Goal: Information Seeking & Learning: Learn about a topic

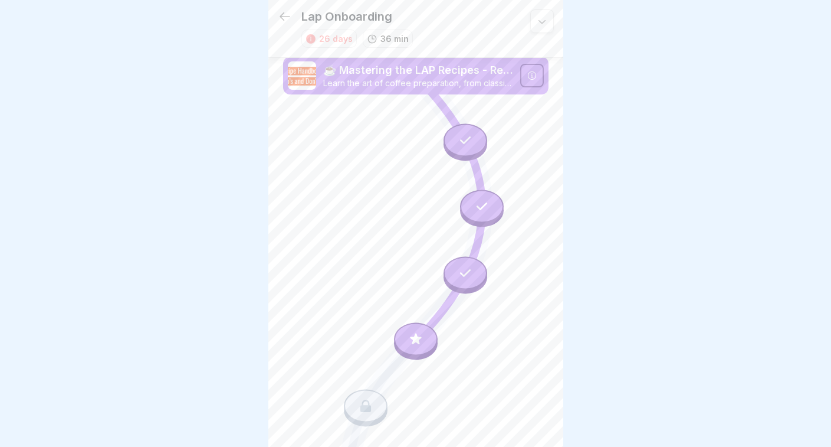
scroll to position [84, 0]
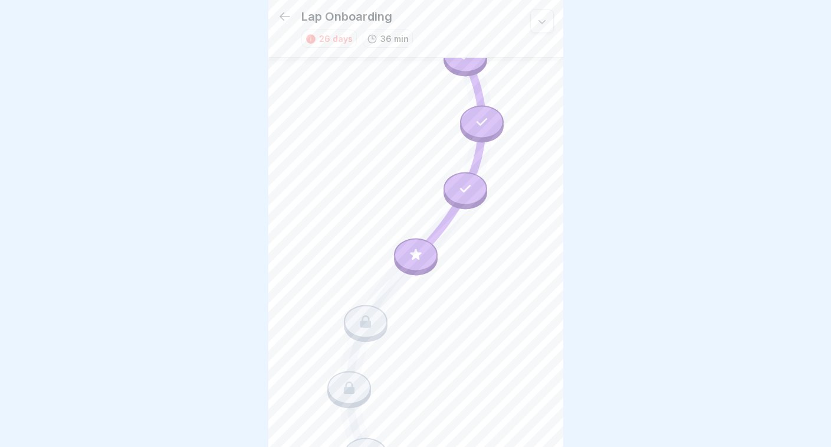
click at [289, 12] on icon at bounding box center [285, 16] width 14 height 14
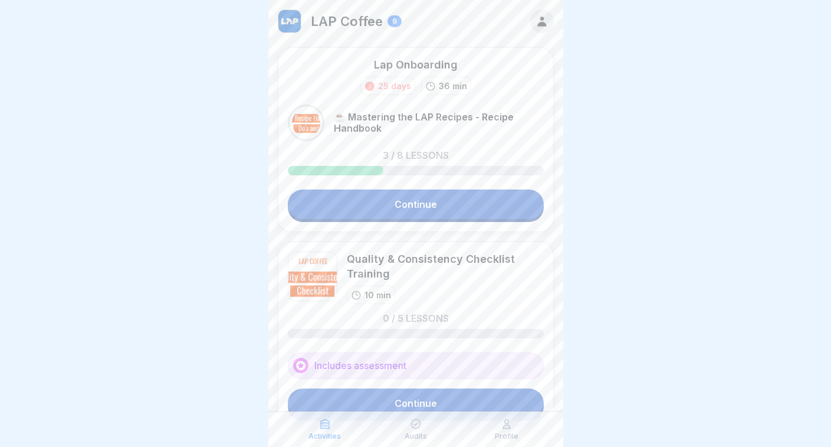
click at [542, 22] on icon at bounding box center [542, 21] width 13 height 13
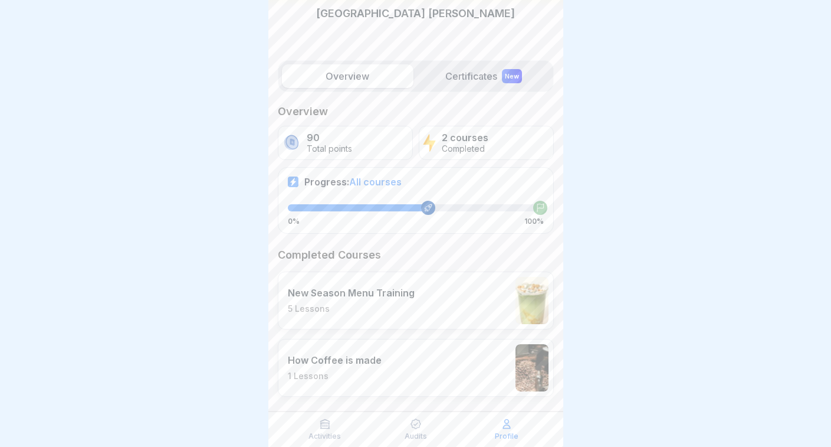
scroll to position [95, 0]
click at [337, 340] on div "How Coffee is made 1 Lessons" at bounding box center [416, 365] width 276 height 58
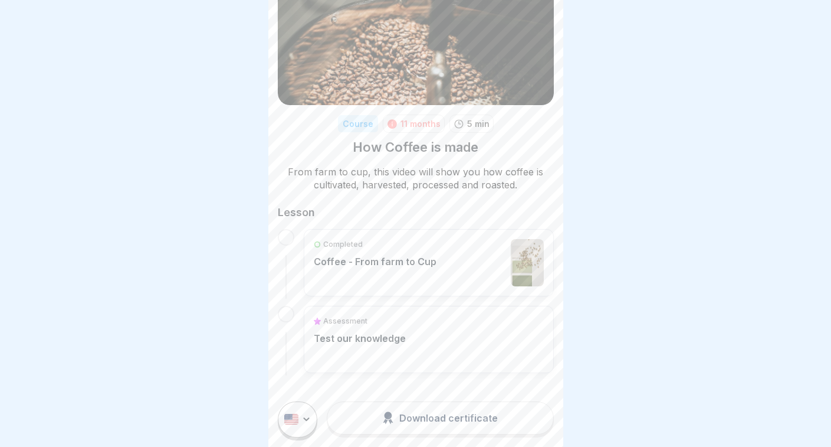
scroll to position [58, 0]
click at [357, 270] on div "Completed Coffee - From farm to Cup" at bounding box center [375, 263] width 123 height 47
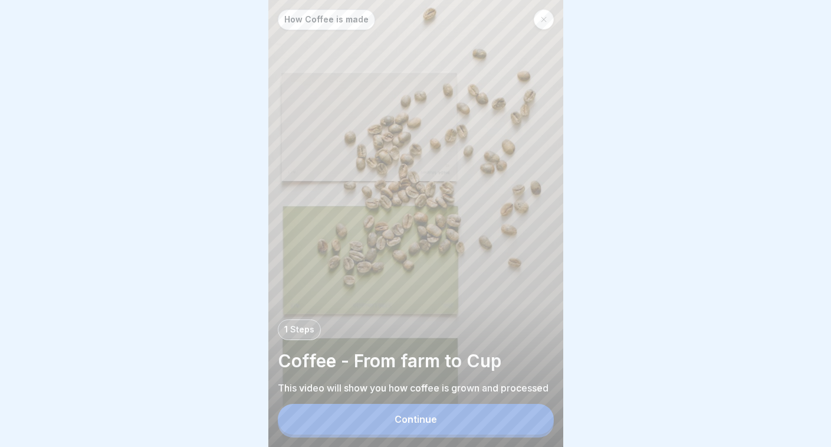
click at [413, 409] on button "Continue" at bounding box center [416, 419] width 276 height 31
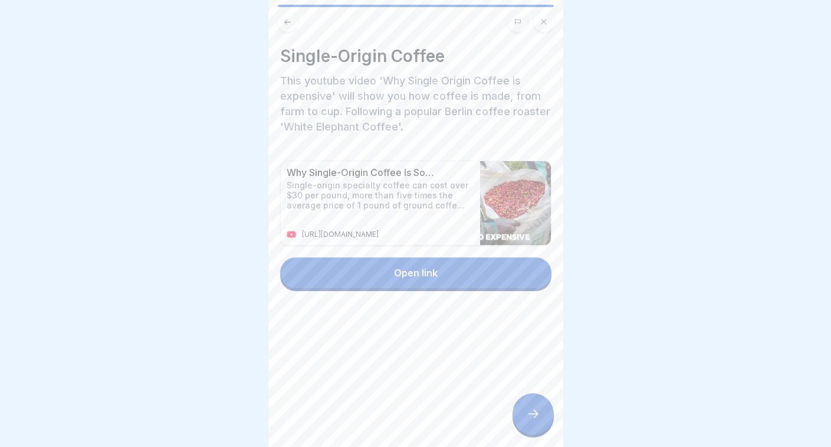
click at [391, 271] on button "Open link" at bounding box center [415, 272] width 271 height 31
click at [542, 407] on div at bounding box center [533, 413] width 41 height 41
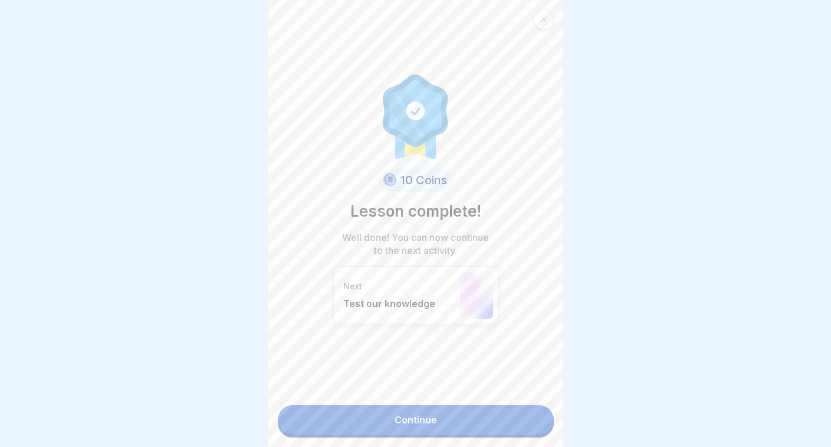
click at [411, 417] on link "Continue" at bounding box center [416, 420] width 276 height 30
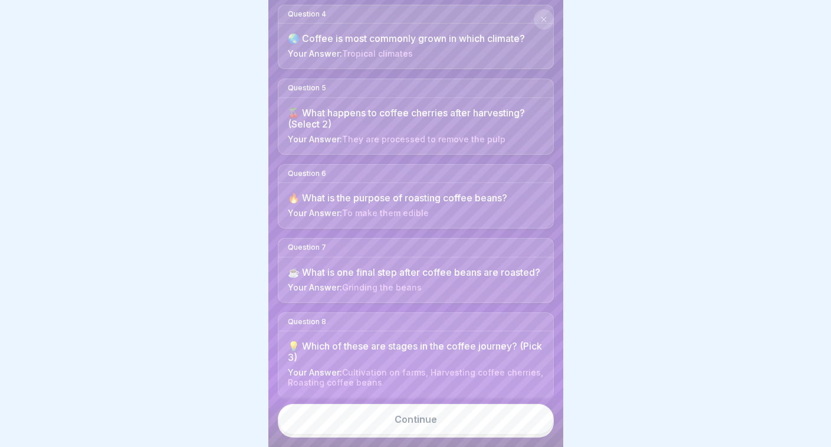
scroll to position [375, 0]
click at [510, 414] on link "Continue" at bounding box center [416, 419] width 276 height 31
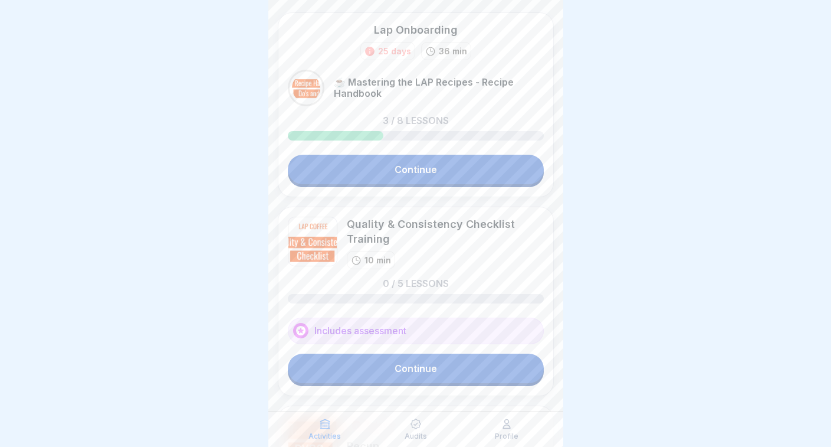
scroll to position [93, 0]
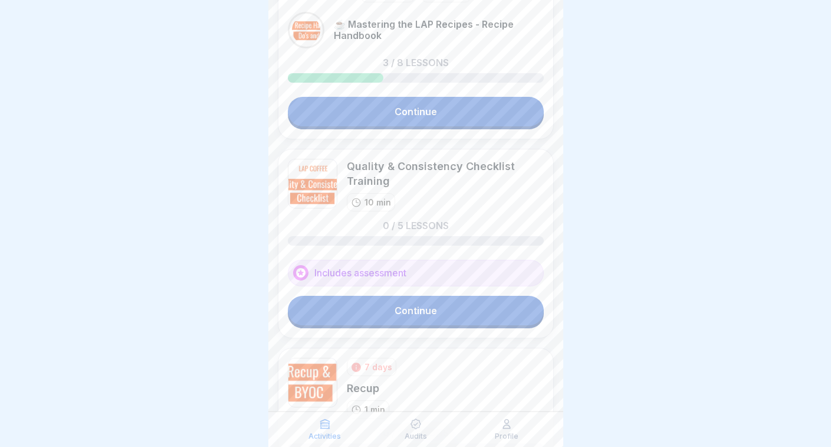
click at [483, 315] on link "Continue" at bounding box center [416, 311] width 256 height 30
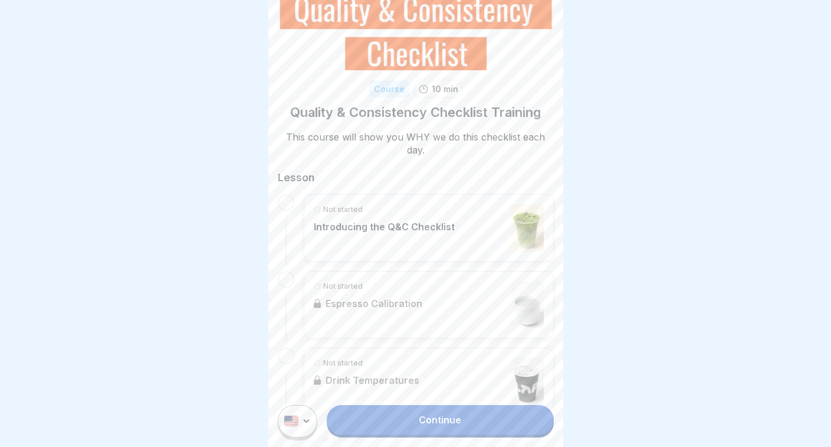
scroll to position [94, 0]
click at [462, 213] on div "Not started Introducing the Q&C Checklist" at bounding box center [429, 227] width 230 height 47
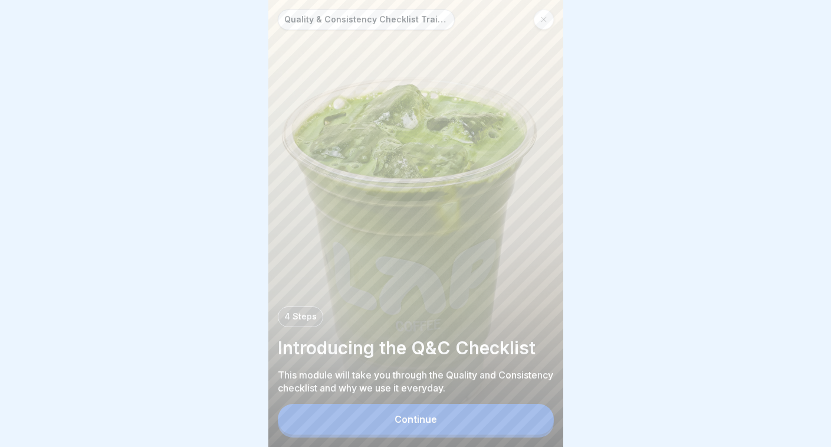
click at [444, 421] on button "Continue" at bounding box center [416, 419] width 276 height 31
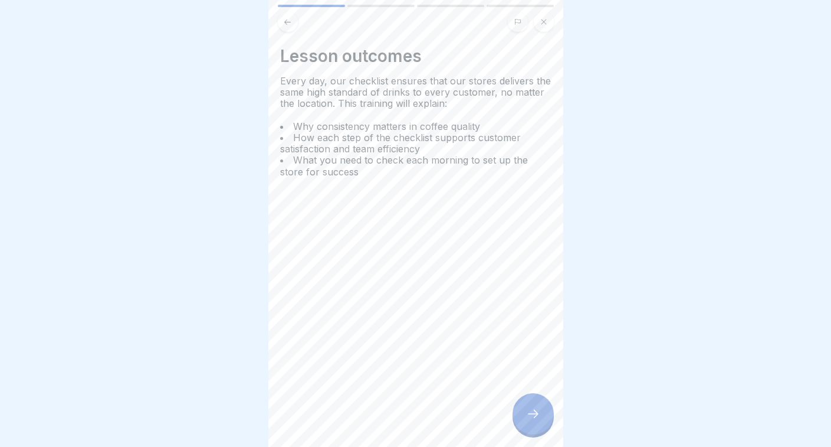
click at [532, 413] on icon at bounding box center [533, 414] width 14 height 14
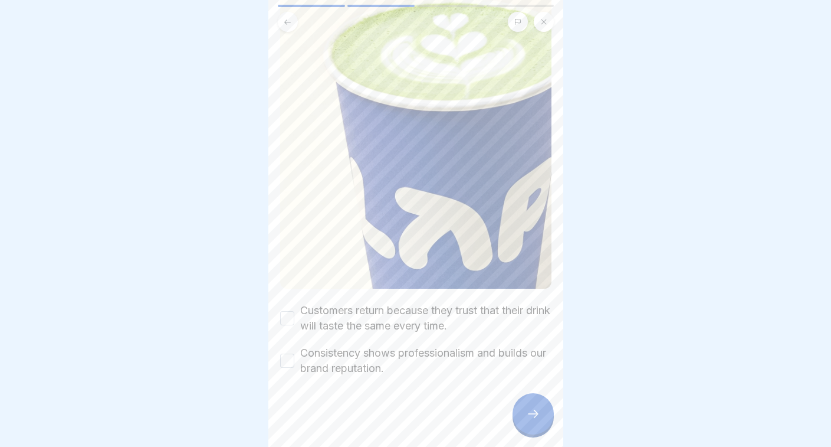
scroll to position [110, 0]
click at [342, 316] on label "Customers return because they trust that their drink will taste the same every …" at bounding box center [425, 318] width 251 height 31
click at [294, 316] on button "Customers return because they trust that their drink will taste the same every …" at bounding box center [287, 319] width 14 height 14
click at [531, 408] on icon at bounding box center [533, 414] width 14 height 14
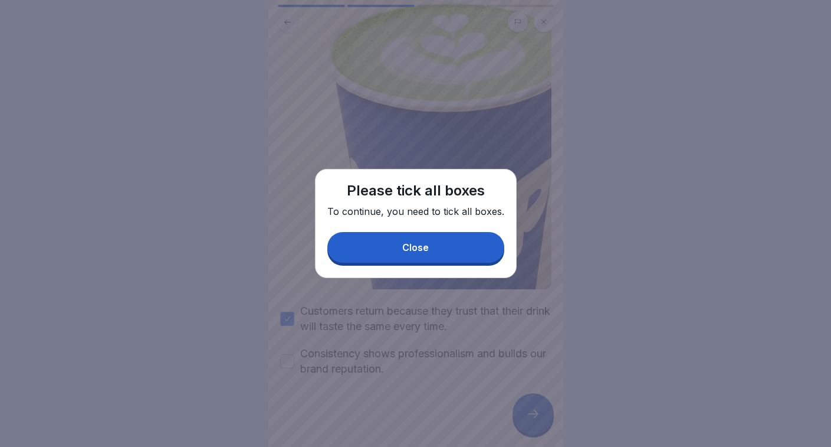
click at [435, 243] on button "Close" at bounding box center [415, 247] width 177 height 31
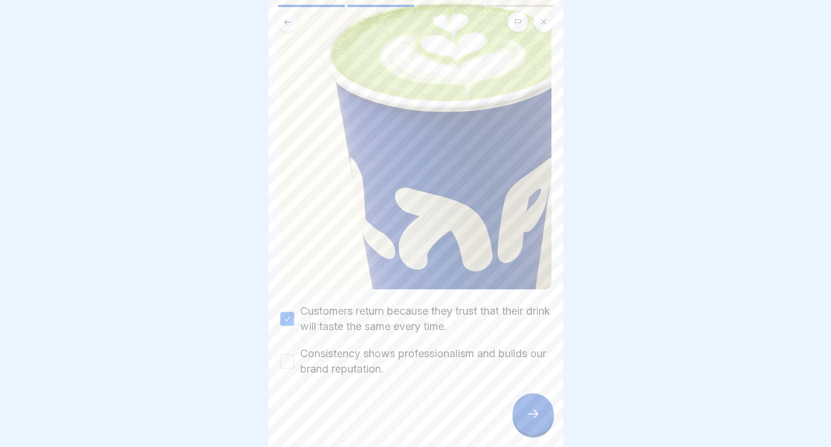
click at [346, 366] on label "Consistency shows professionalism and builds our brand reputation." at bounding box center [425, 361] width 251 height 31
click at [294, 366] on button "Consistency shows professionalism and builds our brand reputation." at bounding box center [287, 361] width 14 height 14
click at [535, 404] on div at bounding box center [533, 413] width 41 height 41
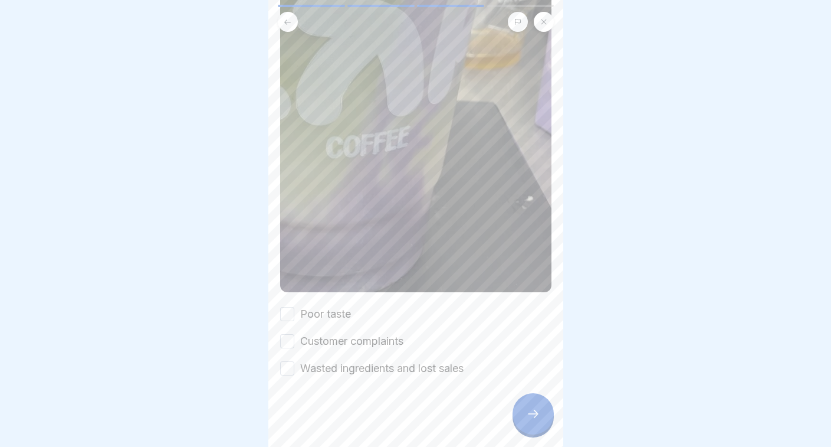
scroll to position [445, 0]
click at [290, 309] on button "Poor taste" at bounding box center [287, 314] width 14 height 14
click at [285, 334] on button "Customer complaints" at bounding box center [287, 341] width 14 height 14
click at [286, 369] on button "Wasted ingredients and lost sales" at bounding box center [287, 368] width 14 height 14
click at [529, 415] on icon at bounding box center [533, 414] width 14 height 14
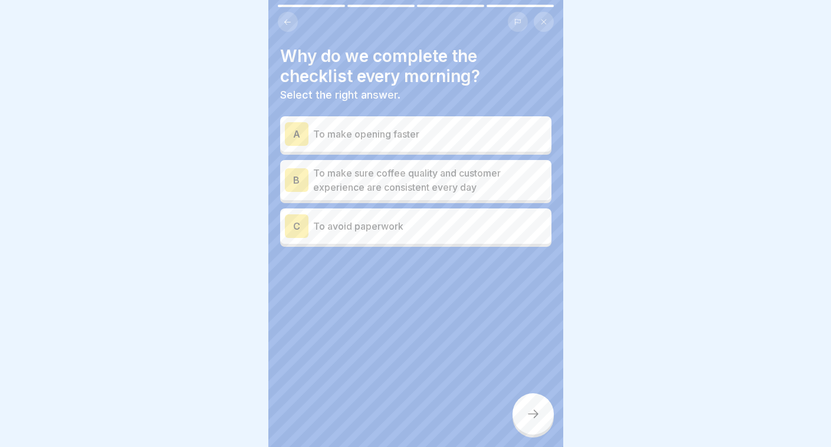
click at [428, 183] on p "To make sure coffee quality and customer experience are consistent every day" at bounding box center [430, 180] width 234 height 28
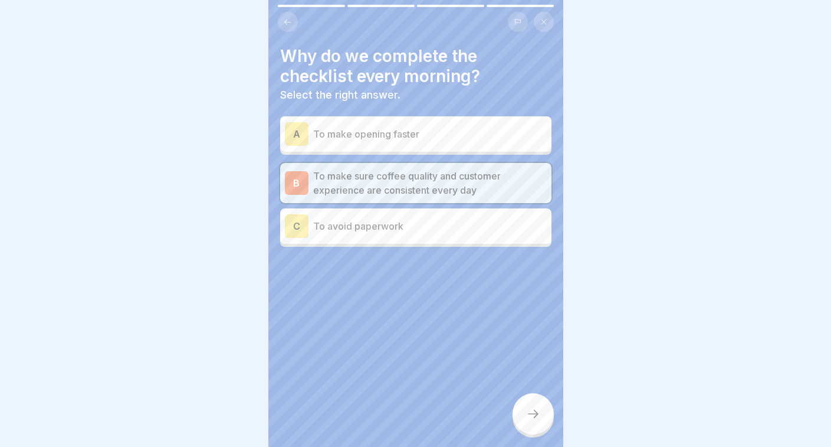
click at [530, 418] on icon at bounding box center [533, 414] width 14 height 14
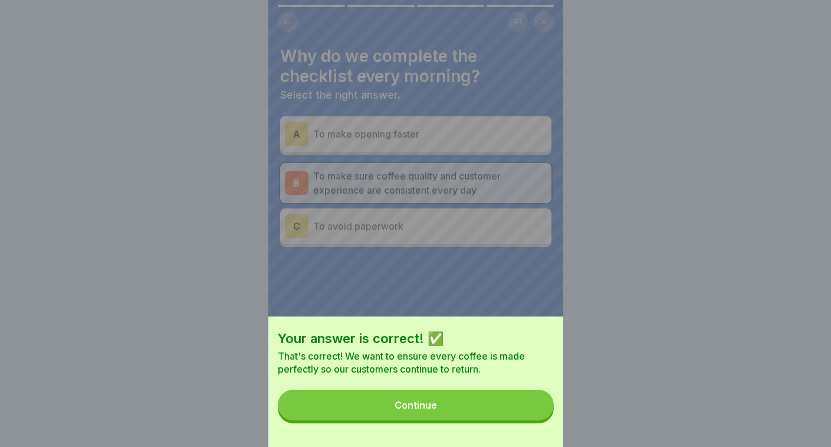
click at [492, 403] on button "Continue" at bounding box center [416, 404] width 276 height 31
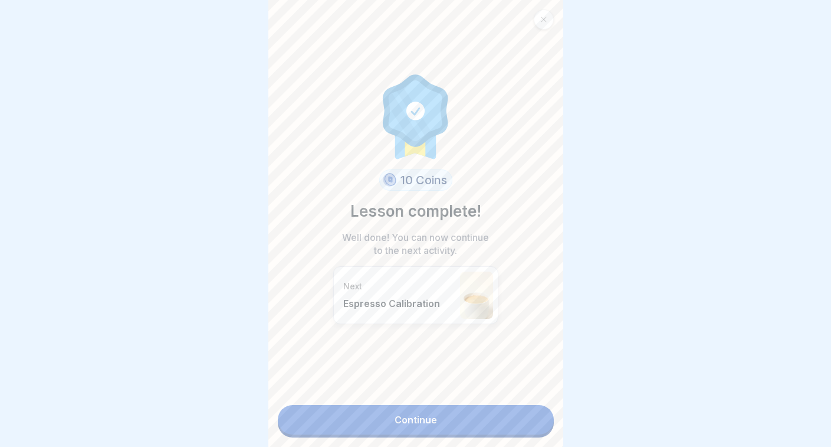
click at [481, 416] on link "Continue" at bounding box center [416, 420] width 276 height 30
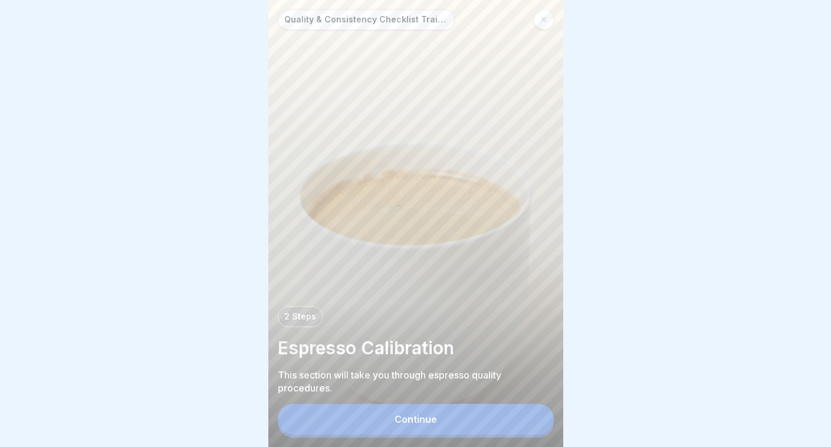
click at [455, 417] on button "Continue" at bounding box center [416, 419] width 276 height 31
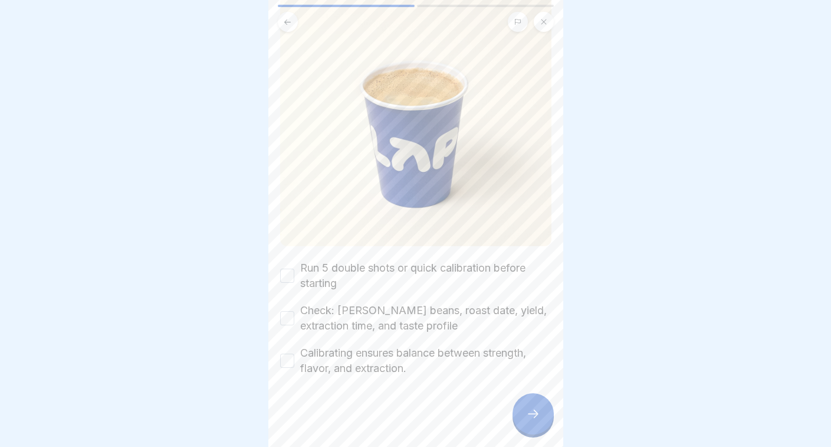
scroll to position [159, 0]
click at [373, 270] on label "Run 5 double shots or quick calibration before starting" at bounding box center [425, 275] width 251 height 31
click at [294, 270] on button "Run 5 double shots or quick calibration before starting" at bounding box center [287, 275] width 14 height 14
click at [362, 314] on label "Check: [PERSON_NAME] beans, roast date, yield, extraction time, and taste profi…" at bounding box center [425, 318] width 251 height 31
click at [294, 314] on button "Check: [PERSON_NAME] beans, roast date, yield, extraction time, and taste profi…" at bounding box center [287, 318] width 14 height 14
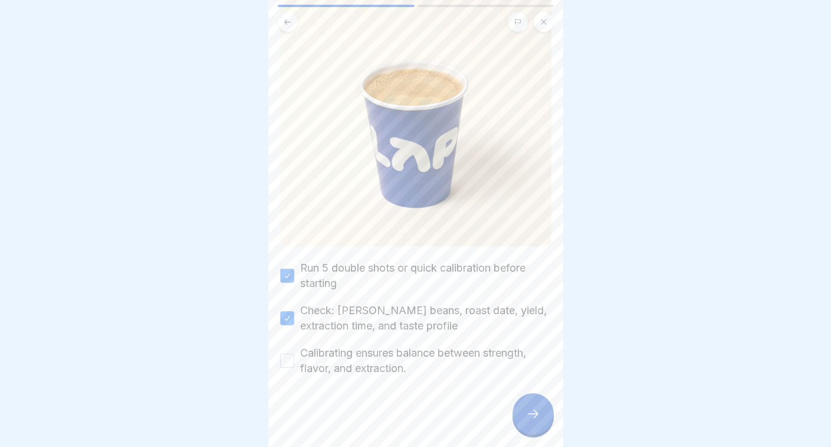
click at [365, 361] on label "Calibrating ensures balance between strength, flavor, and extraction." at bounding box center [425, 360] width 251 height 31
click at [294, 361] on button "Calibrating ensures balance between strength, flavor, and extraction." at bounding box center [287, 360] width 14 height 14
click at [535, 415] on icon at bounding box center [533, 414] width 14 height 14
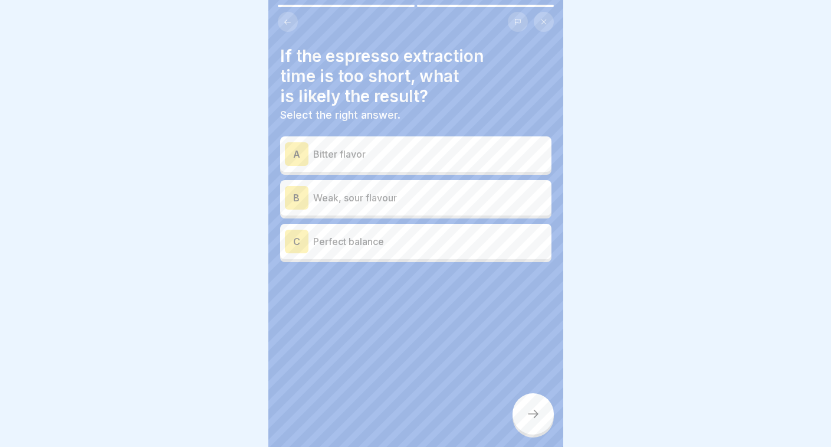
click at [460, 200] on p "Weak, sour flavour" at bounding box center [430, 198] width 234 height 14
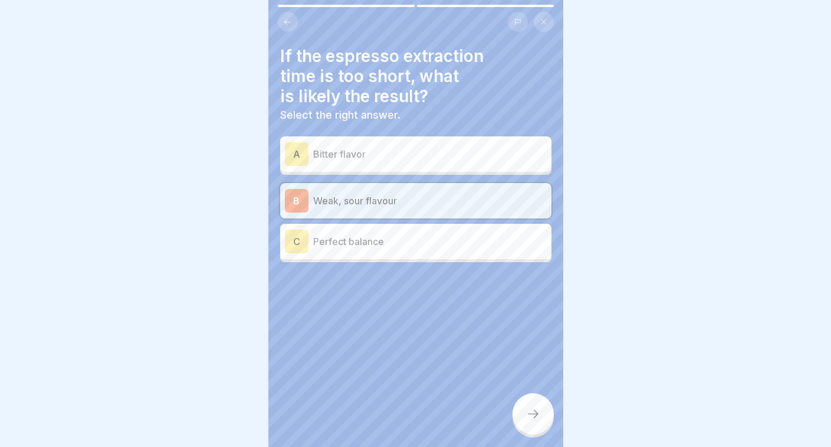
click at [533, 411] on icon at bounding box center [533, 414] width 14 height 14
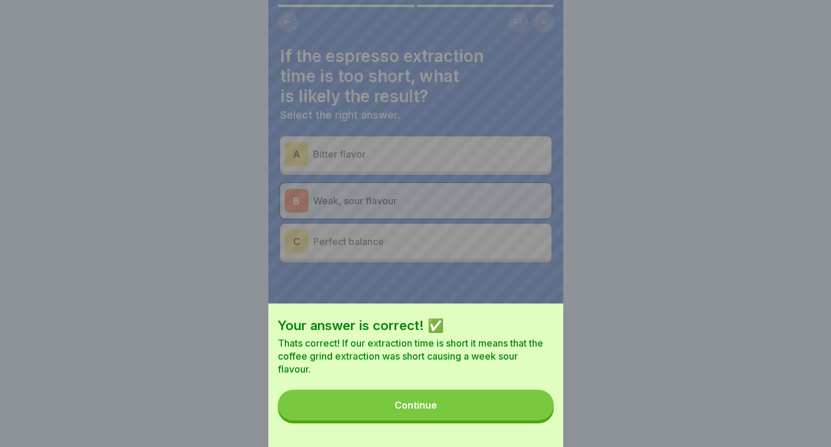
click at [490, 405] on button "Continue" at bounding box center [416, 404] width 276 height 31
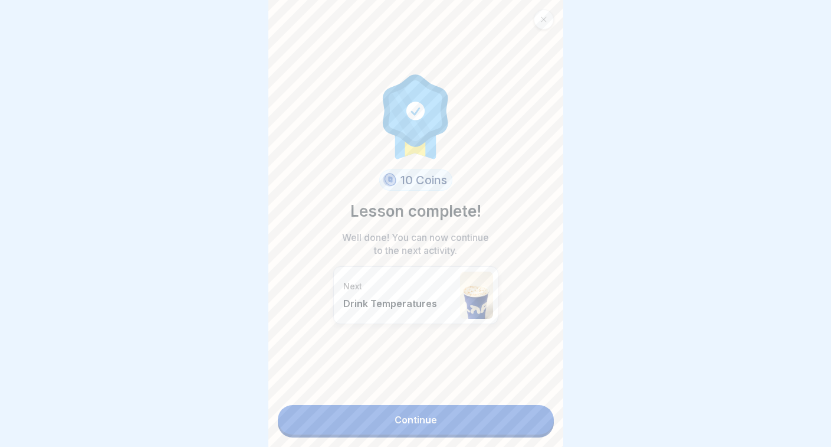
click at [461, 421] on link "Continue" at bounding box center [416, 420] width 276 height 30
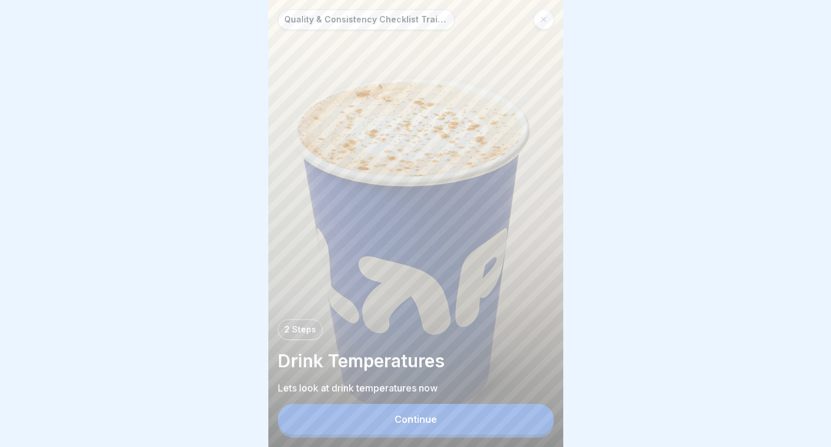
click at [460, 423] on button "Continue" at bounding box center [416, 419] width 276 height 31
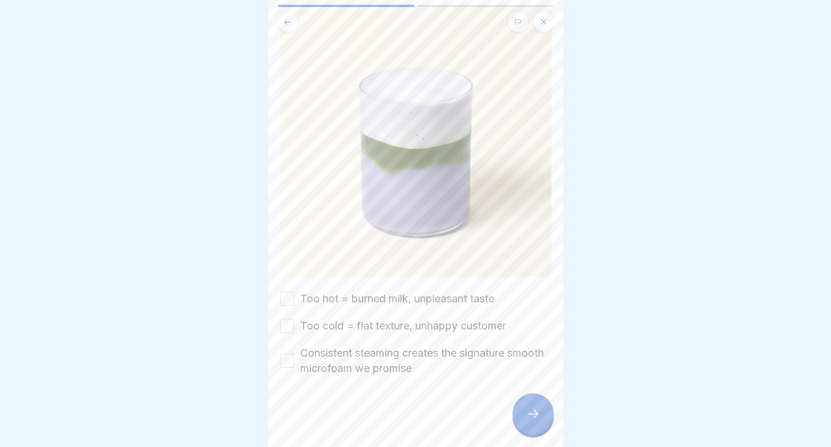
scroll to position [129, 0]
click at [417, 361] on label "Consistent steaming creates the signature smooth microfoam we promise" at bounding box center [425, 360] width 251 height 31
click at [294, 361] on button "Consistent steaming creates the signature smooth microfoam we promise" at bounding box center [287, 360] width 14 height 14
click at [538, 415] on icon at bounding box center [533, 414] width 14 height 14
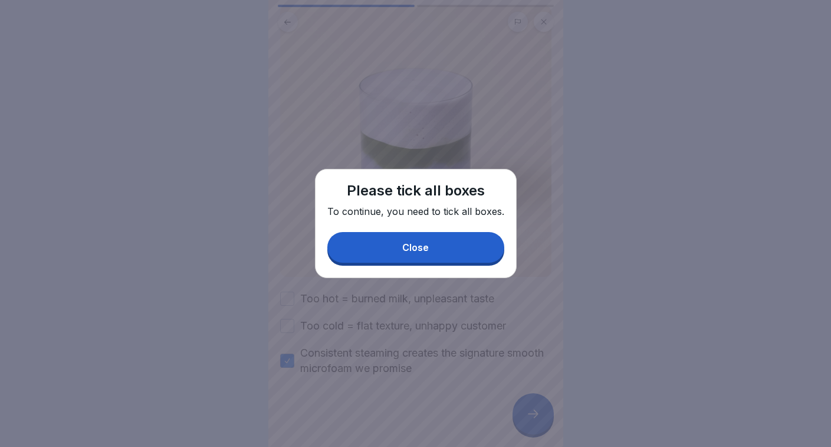
click at [430, 238] on button "Close" at bounding box center [415, 247] width 177 height 31
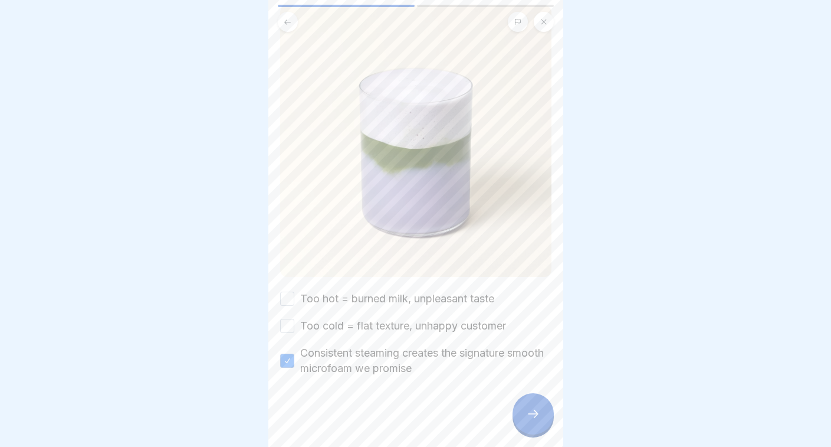
click at [403, 300] on label "Too hot = burned milk, unpleasant taste" at bounding box center [397, 298] width 194 height 15
click at [294, 300] on button "Too hot = burned milk, unpleasant taste" at bounding box center [287, 298] width 14 height 14
click at [402, 324] on label "Too cold = flat texture, unhappy customer" at bounding box center [403, 325] width 206 height 15
click at [294, 324] on button "Too cold = flat texture, unhappy customer" at bounding box center [287, 326] width 14 height 14
click at [527, 414] on icon at bounding box center [533, 414] width 14 height 14
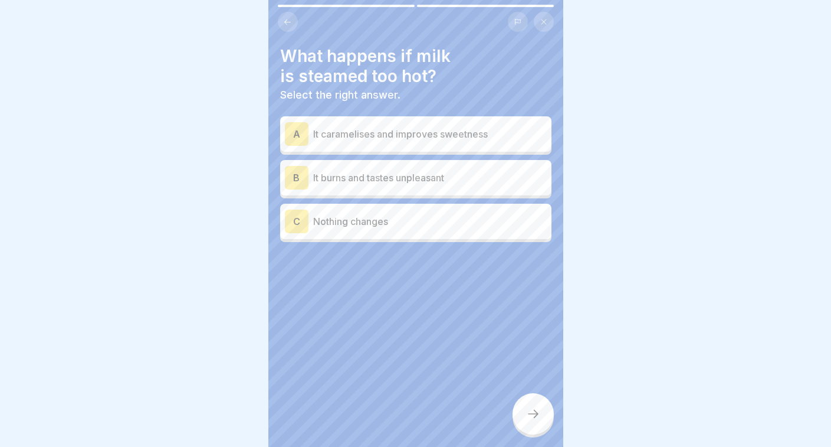
click at [440, 189] on div "B It burns and tastes unpleasant" at bounding box center [415, 177] width 271 height 35
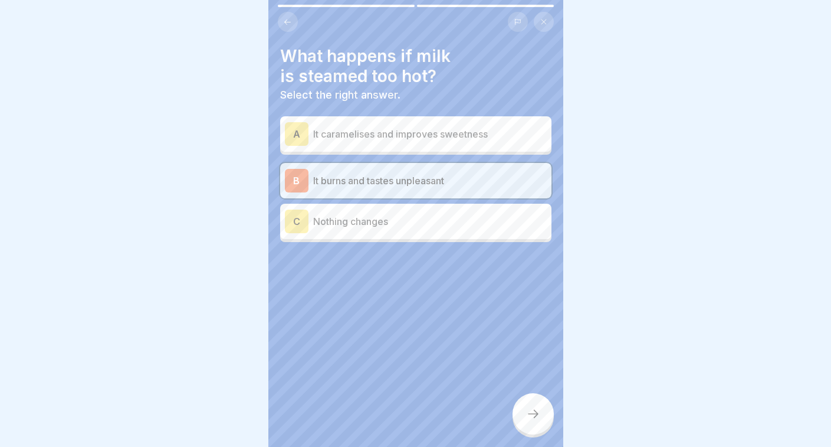
click at [535, 407] on div at bounding box center [533, 413] width 41 height 41
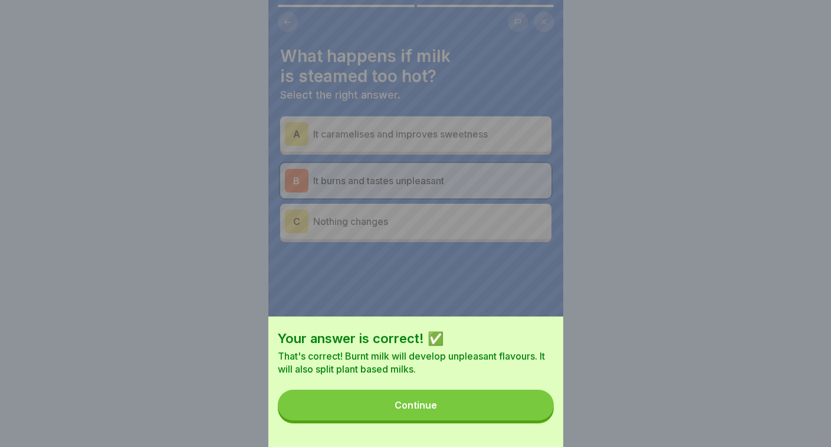
click at [475, 407] on button "Continue" at bounding box center [416, 404] width 276 height 31
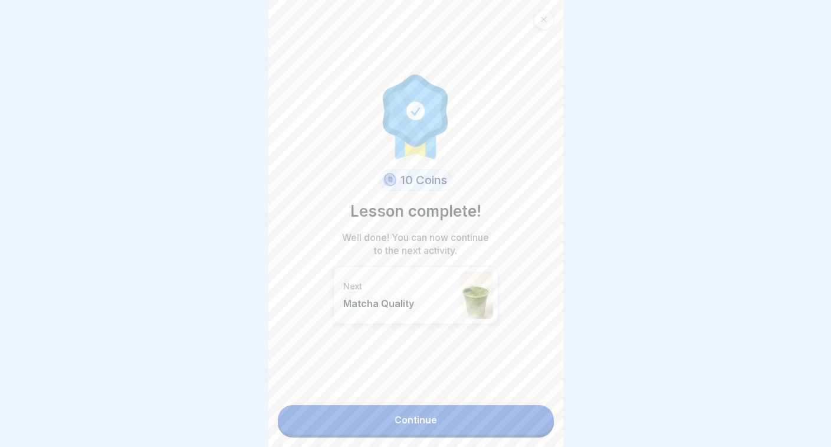
click at [468, 407] on link "Continue" at bounding box center [416, 420] width 276 height 30
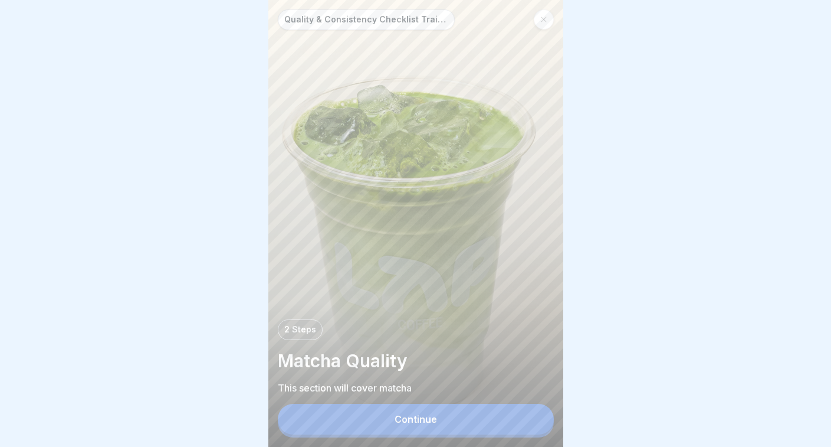
click at [454, 416] on button "Continue" at bounding box center [416, 419] width 276 height 31
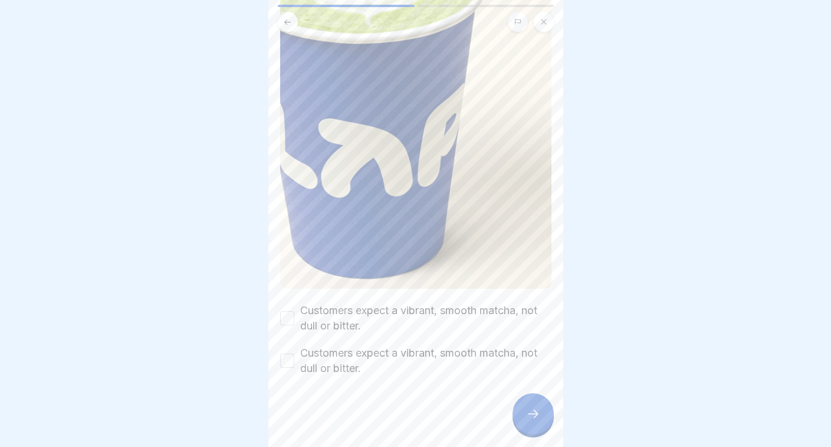
scroll to position [165, 0]
click at [411, 313] on label "Customers expect a vibrant, smooth matcha, not dull or bitter." at bounding box center [425, 318] width 251 height 31
click at [294, 313] on button "Customers expect a vibrant, smooth matcha, not dull or bitter." at bounding box center [287, 318] width 14 height 14
click at [407, 353] on label "Customers expect a vibrant, smooth matcha, not dull or bitter." at bounding box center [425, 360] width 251 height 31
click at [294, 353] on button "Customers expect a vibrant, smooth matcha, not dull or bitter." at bounding box center [287, 360] width 14 height 14
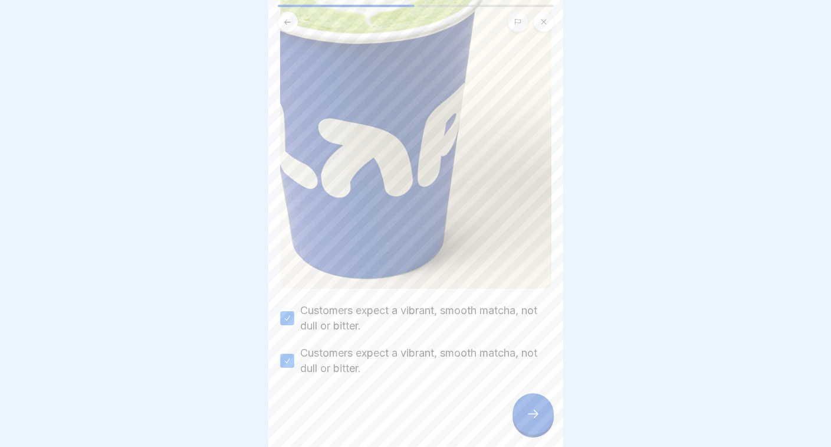
click at [527, 427] on div at bounding box center [533, 413] width 41 height 41
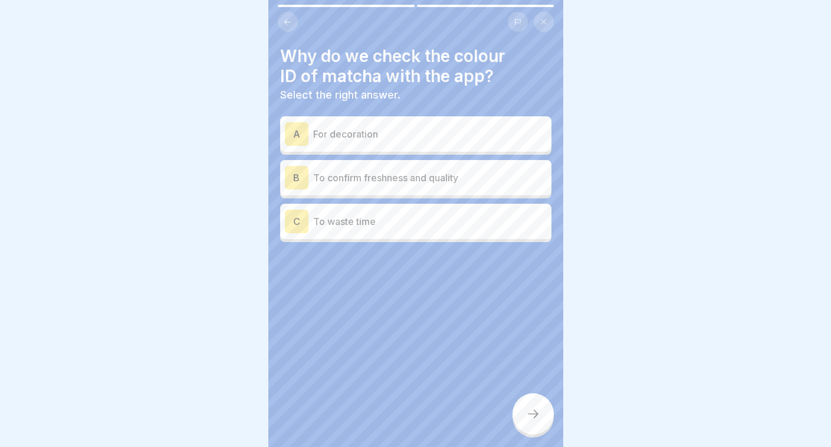
click at [458, 171] on p "To confirm freshness and quality" at bounding box center [430, 178] width 234 height 14
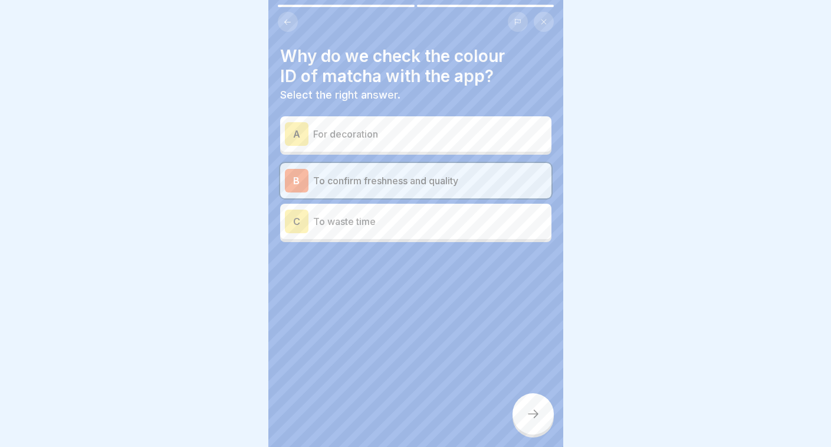
click at [539, 415] on icon at bounding box center [533, 414] width 14 height 14
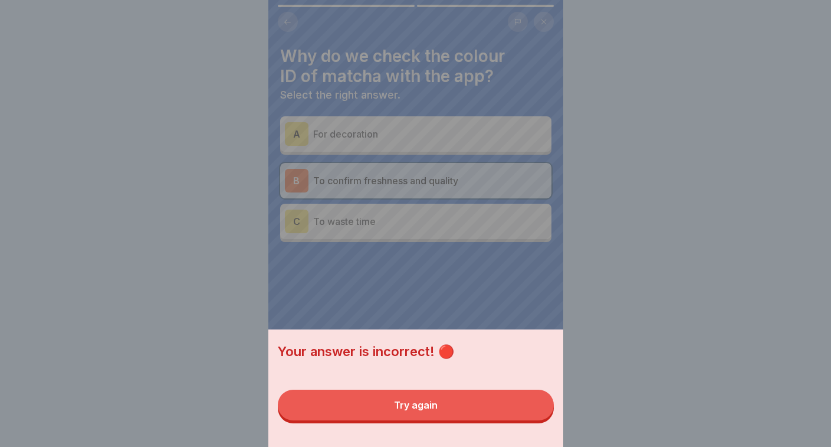
click at [463, 399] on button "Try again" at bounding box center [416, 404] width 276 height 31
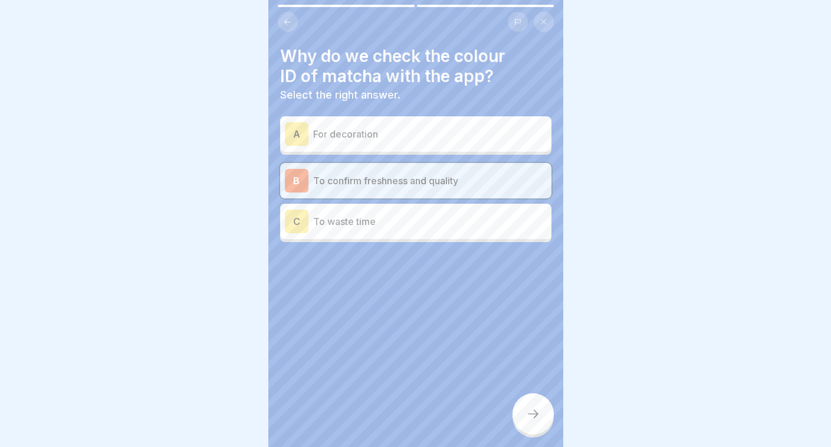
click at [402, 231] on div "C To waste time" at bounding box center [416, 221] width 262 height 24
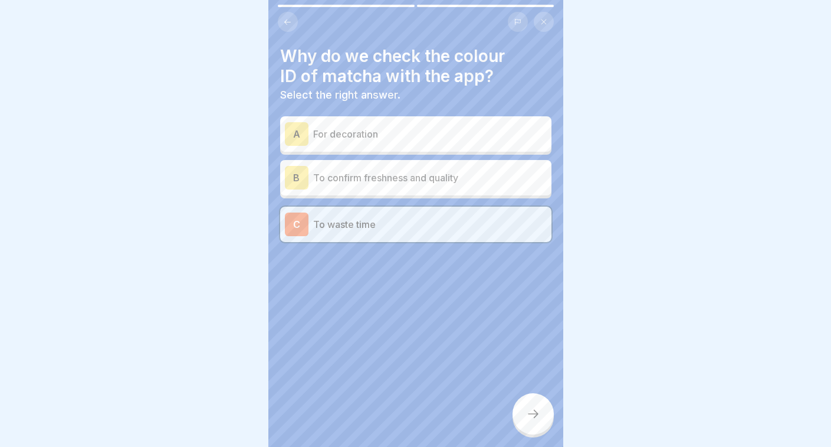
click at [535, 415] on icon at bounding box center [533, 414] width 14 height 14
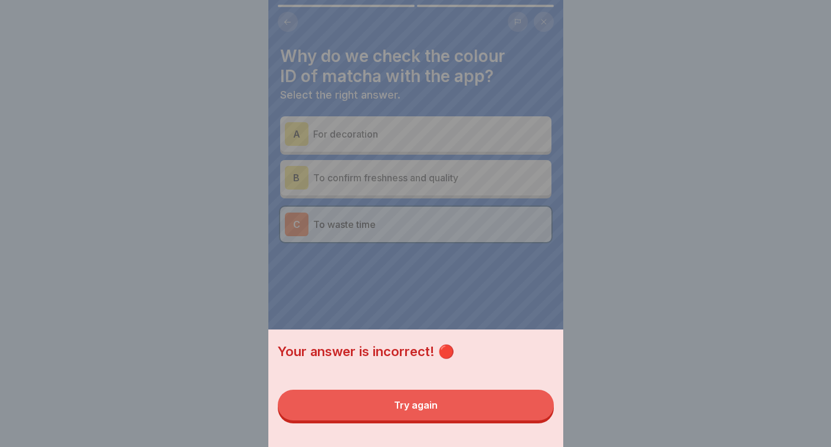
click at [456, 411] on button "Try again" at bounding box center [416, 404] width 276 height 31
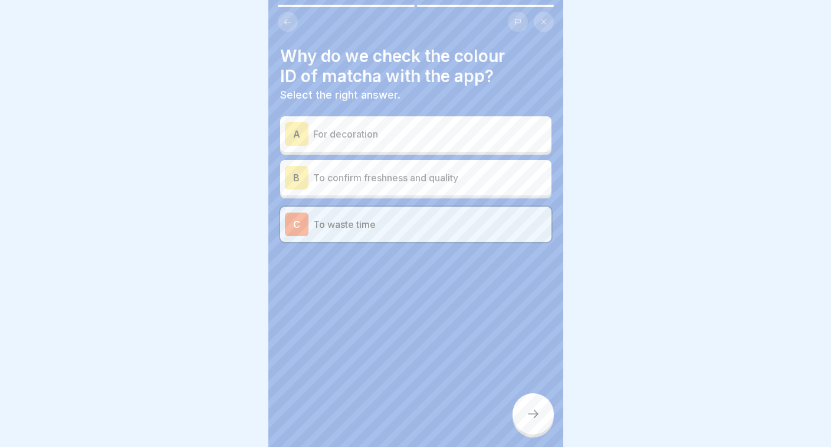
click at [461, 134] on p "For decoration" at bounding box center [430, 134] width 234 height 14
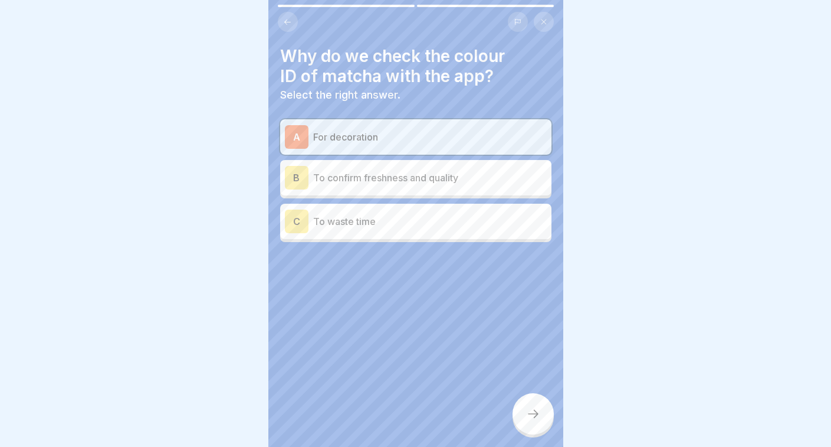
click at [529, 409] on icon at bounding box center [533, 414] width 14 height 14
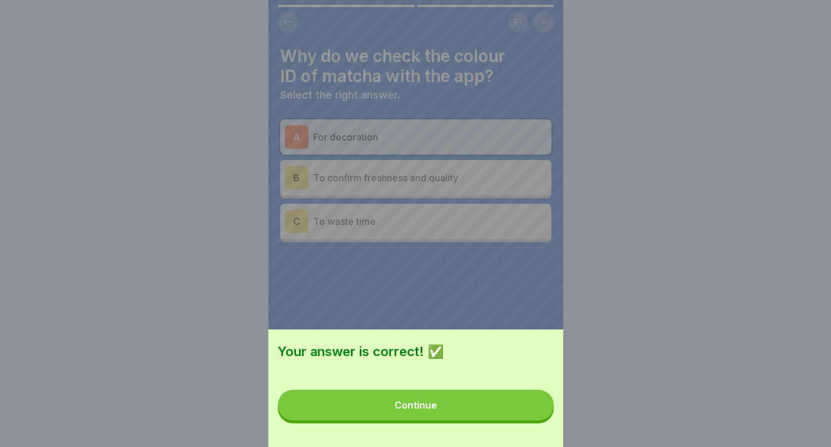
click at [437, 409] on div "Continue" at bounding box center [416, 404] width 42 height 11
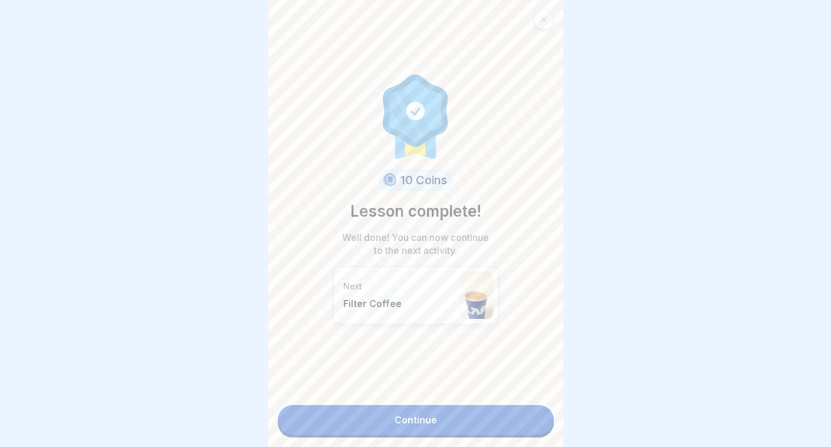
click at [438, 411] on link "Continue" at bounding box center [416, 420] width 276 height 30
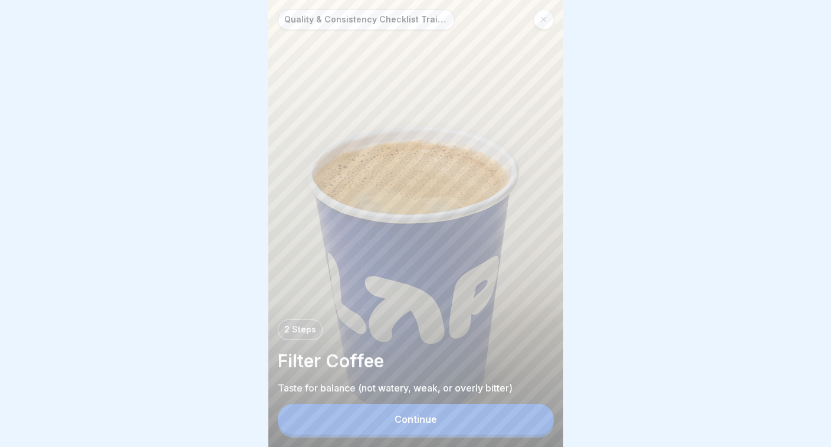
click at [426, 414] on button "Continue" at bounding box center [416, 419] width 276 height 31
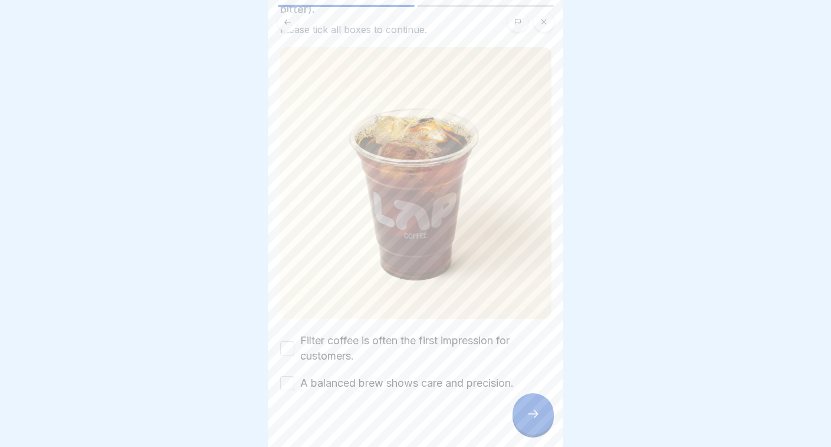
scroll to position [86, 0]
click at [427, 333] on label "Filter coffee is often the first impression for customers." at bounding box center [425, 348] width 251 height 31
click at [294, 342] on button "Filter coffee is often the first impression for customers." at bounding box center [287, 349] width 14 height 14
click at [433, 376] on label "A balanced brew shows care and precision." at bounding box center [407, 383] width 214 height 15
click at [294, 376] on button "A balanced brew shows care and precision." at bounding box center [287, 383] width 14 height 14
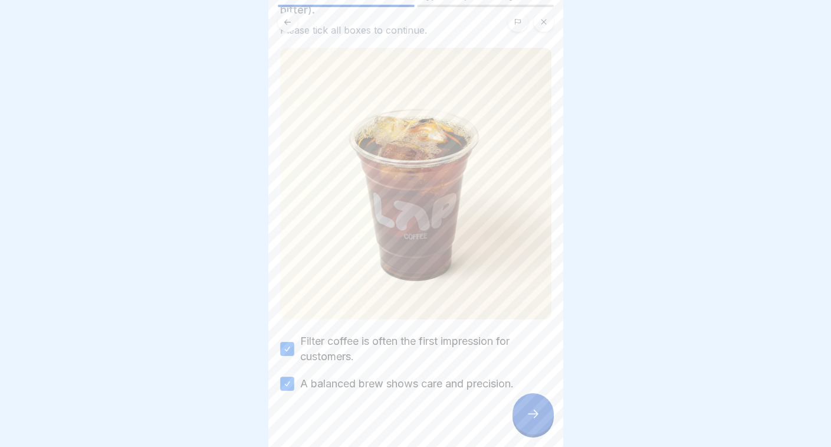
click at [533, 421] on div at bounding box center [533, 413] width 41 height 41
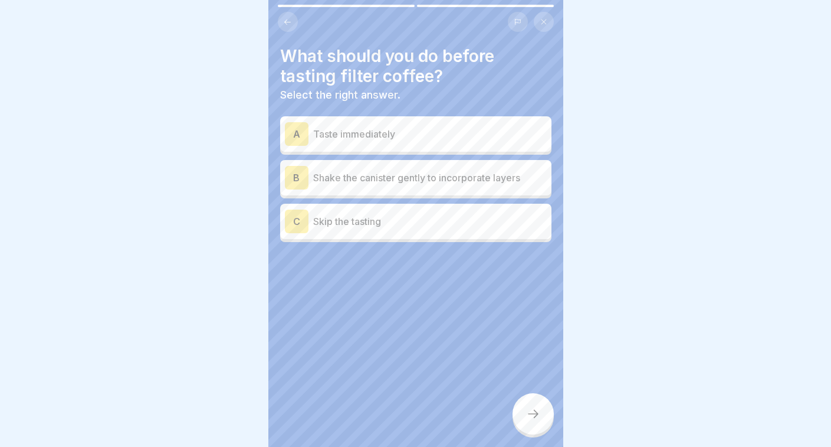
click at [414, 181] on p "Shake the canister gently to incorporate layers" at bounding box center [430, 178] width 234 height 14
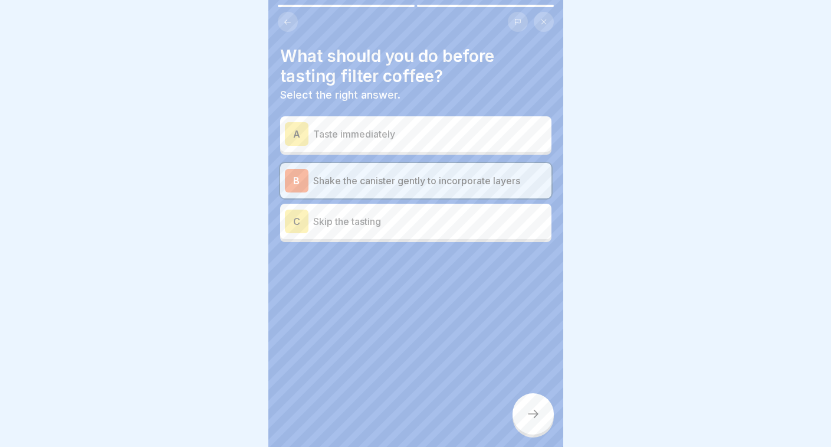
click at [535, 411] on icon at bounding box center [533, 414] width 14 height 14
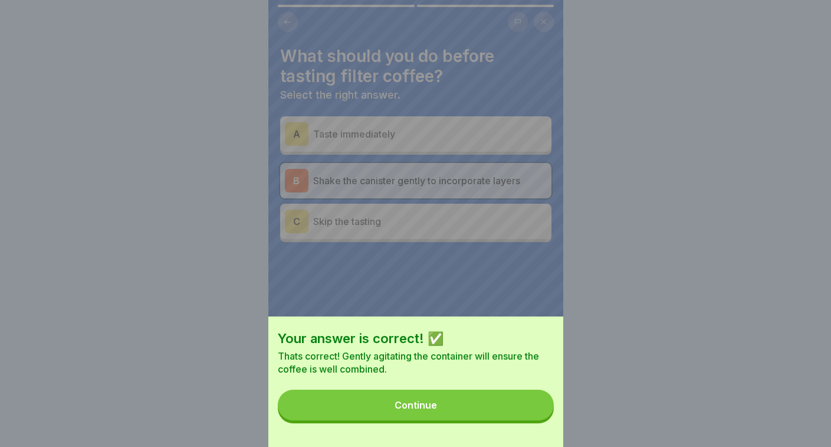
click at [503, 409] on button "Continue" at bounding box center [416, 404] width 276 height 31
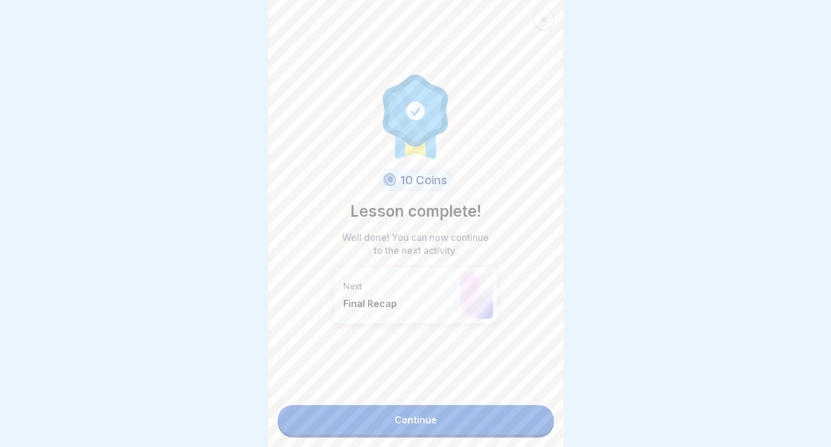
click at [503, 409] on link "Continue" at bounding box center [416, 420] width 276 height 30
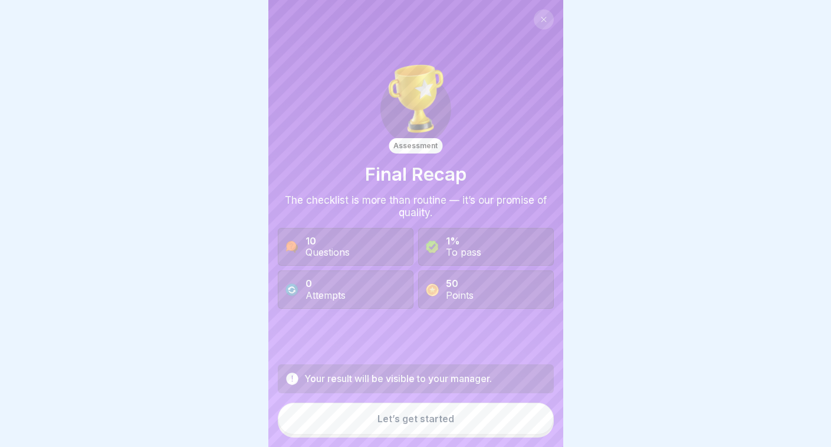
click at [458, 409] on button "Let’s get started" at bounding box center [416, 418] width 276 height 32
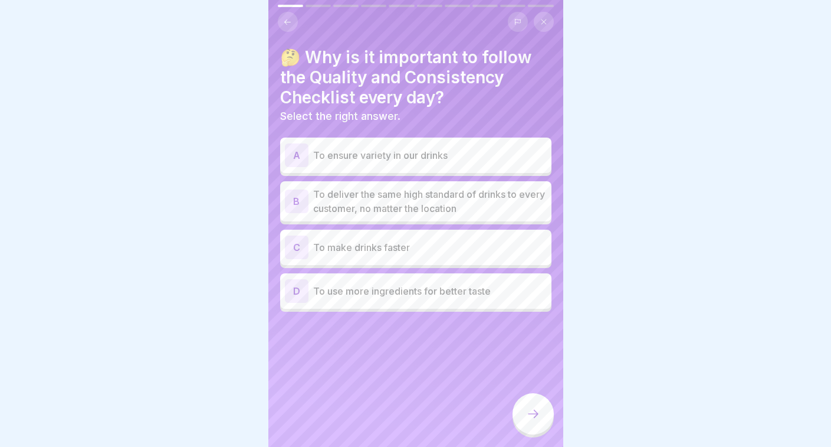
click at [453, 199] on p "To deliver the same high standard of drinks to every customer, no matter the lo…" at bounding box center [430, 201] width 234 height 28
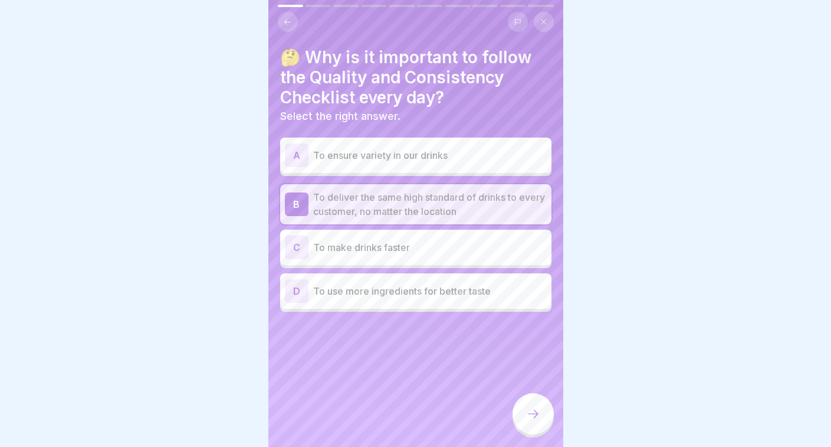
click at [536, 415] on icon at bounding box center [533, 414] width 14 height 14
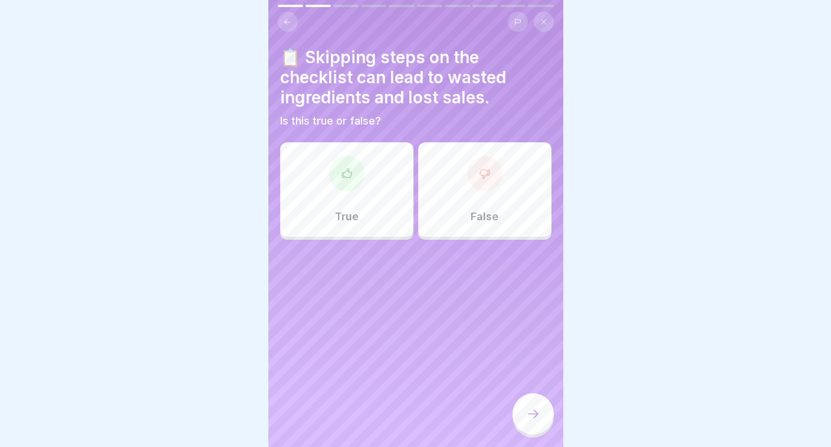
click at [354, 189] on div "True" at bounding box center [346, 189] width 133 height 94
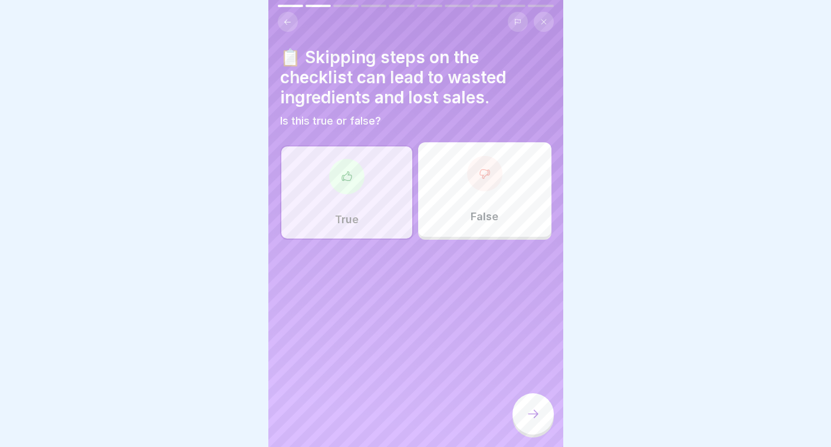
click at [536, 415] on icon at bounding box center [533, 414] width 14 height 14
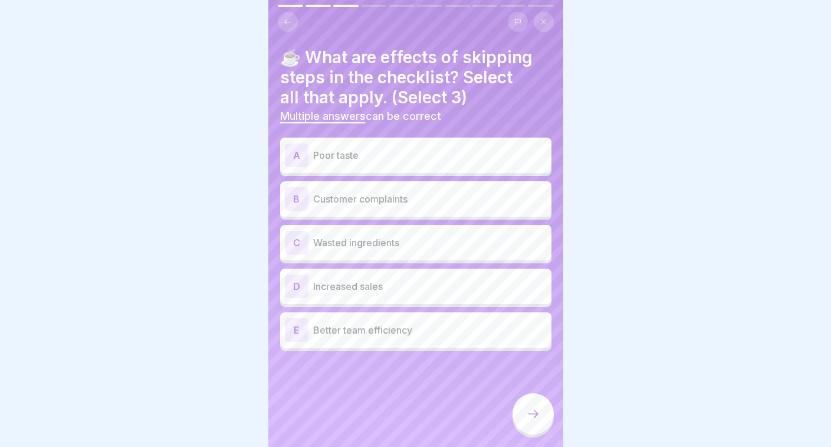
click at [407, 162] on div "A Poor taste" at bounding box center [416, 155] width 262 height 24
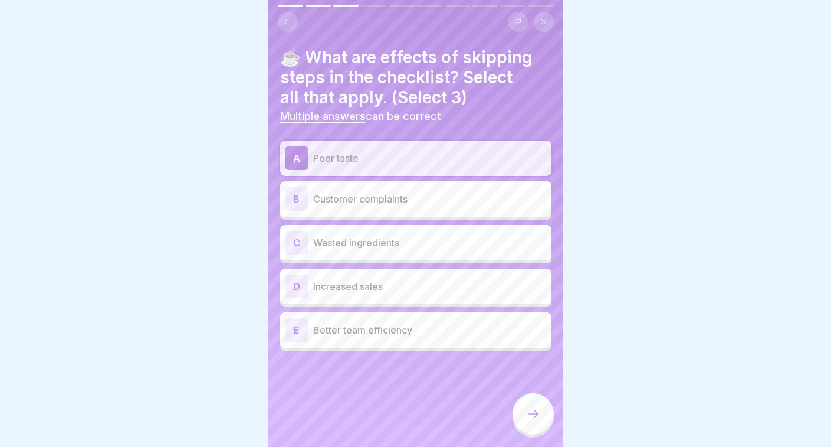
click at [407, 203] on p "Customer complaints" at bounding box center [430, 199] width 234 height 14
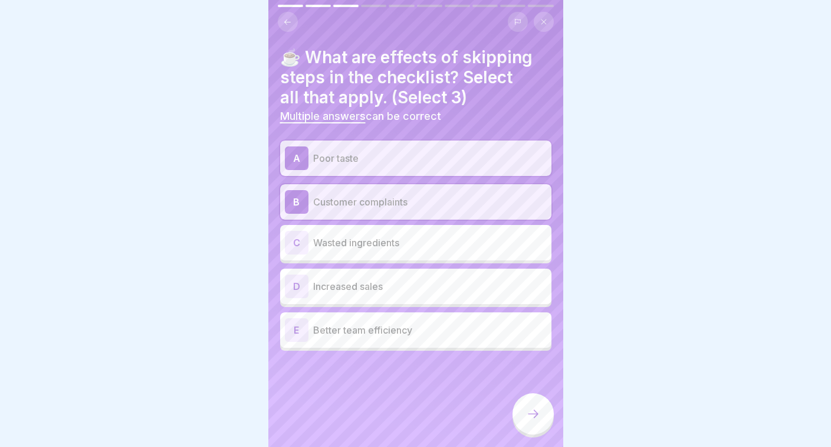
click at [405, 240] on p "Wasted ingredients" at bounding box center [430, 242] width 234 height 14
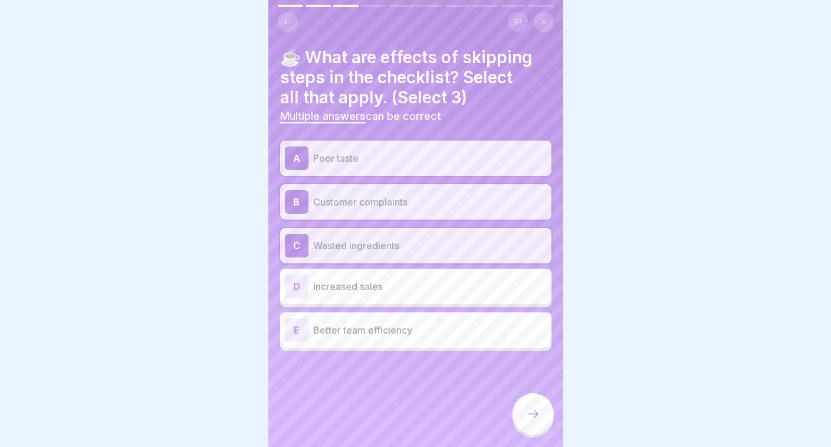
click at [547, 413] on div at bounding box center [533, 413] width 41 height 41
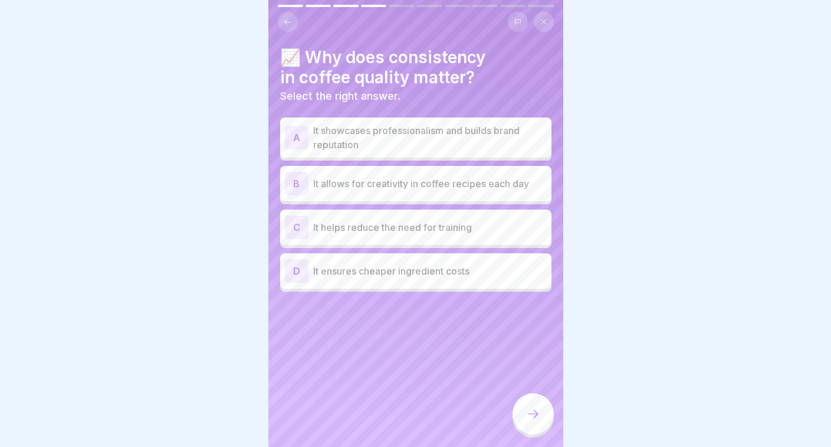
click at [415, 143] on p "It showcases professionalism and builds brand reputation" at bounding box center [430, 137] width 234 height 28
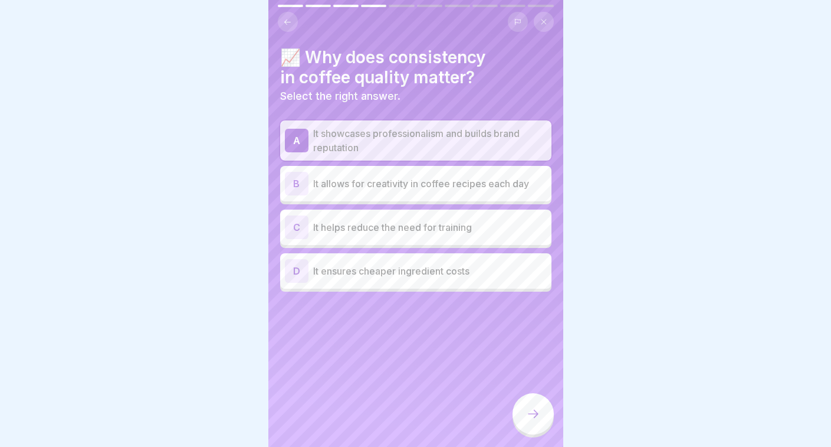
click at [535, 415] on icon at bounding box center [533, 414] width 14 height 14
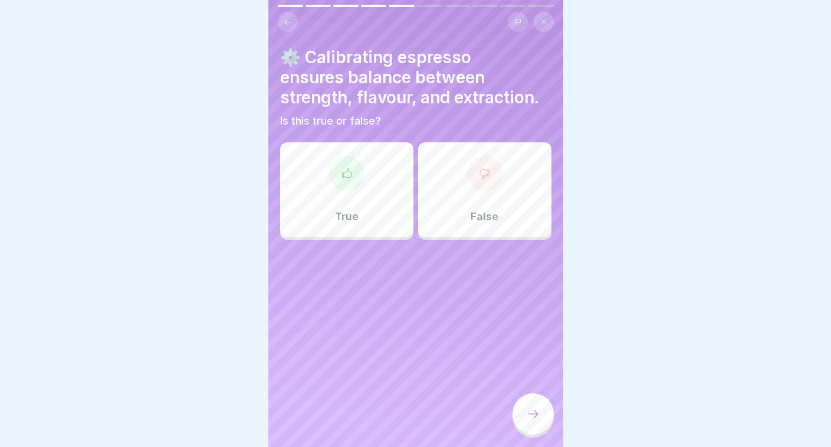
click at [375, 204] on div "True" at bounding box center [346, 189] width 133 height 94
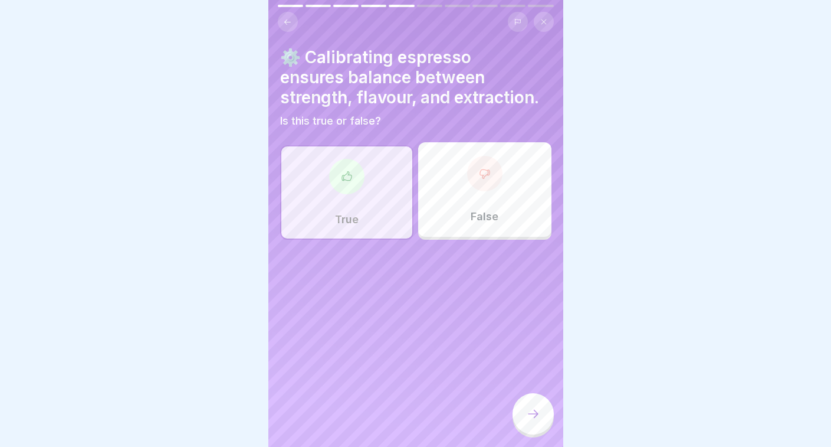
click at [530, 415] on icon at bounding box center [533, 414] width 14 height 14
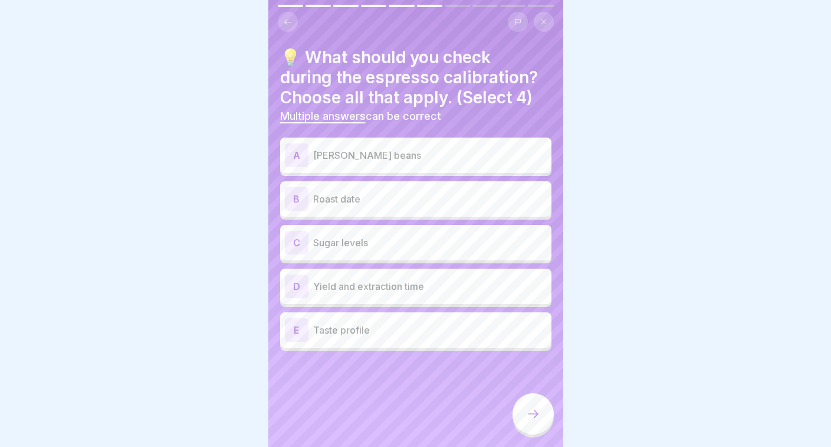
click at [392, 163] on div "A [PERSON_NAME] beans" at bounding box center [416, 155] width 262 height 24
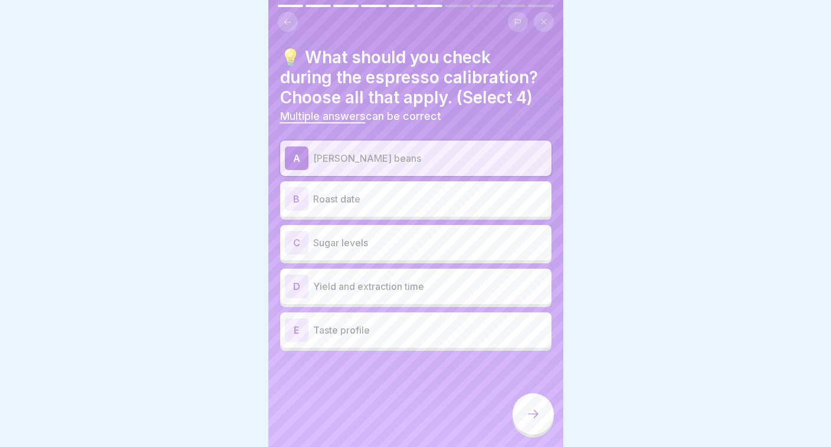
click at [394, 197] on p "Roast date" at bounding box center [430, 199] width 234 height 14
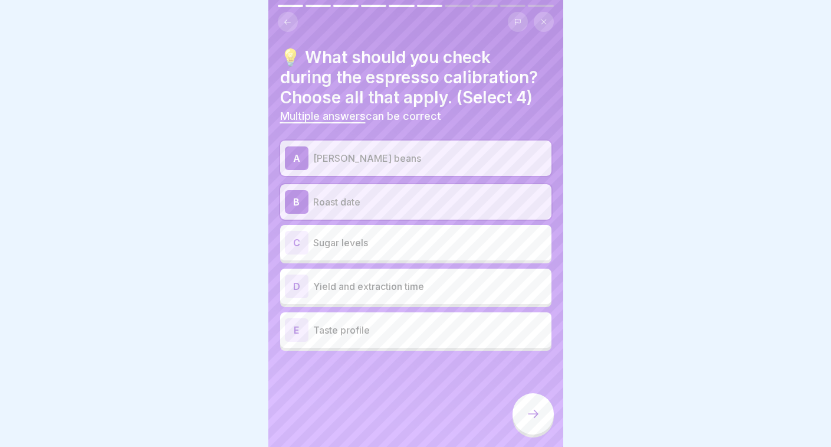
click at [392, 287] on p "Yield and extraction time" at bounding box center [430, 286] width 234 height 14
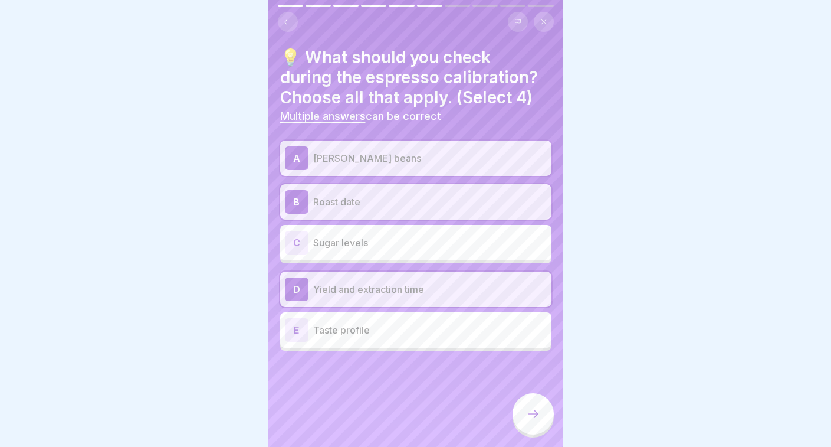
click at [386, 325] on p "Taste profile" at bounding box center [430, 330] width 234 height 14
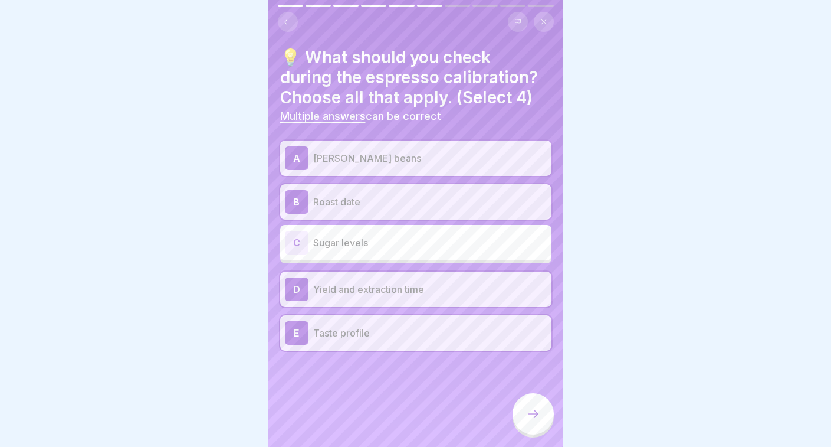
click at [537, 417] on icon at bounding box center [533, 414] width 14 height 14
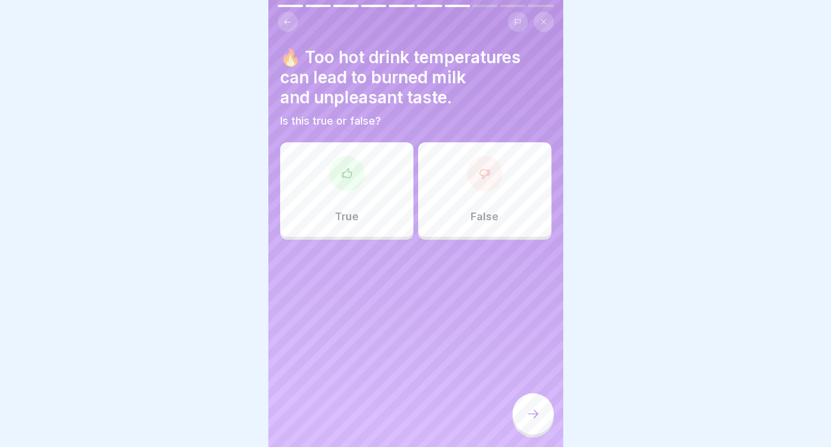
click at [359, 199] on div "True" at bounding box center [346, 189] width 133 height 94
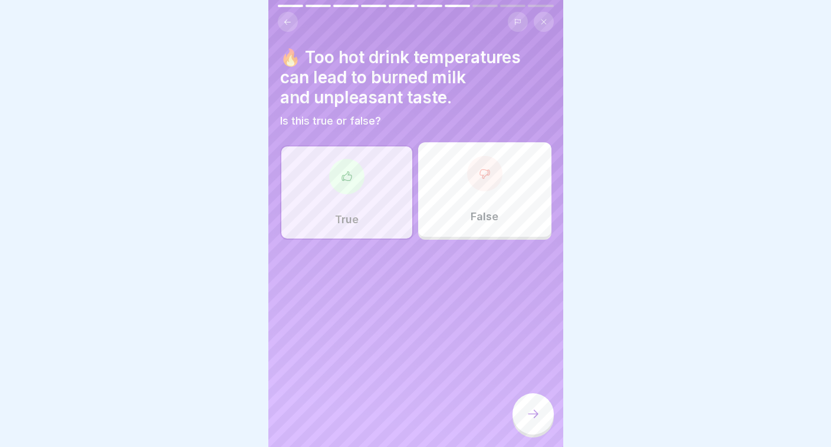
click at [528, 417] on icon at bounding box center [533, 414] width 14 height 14
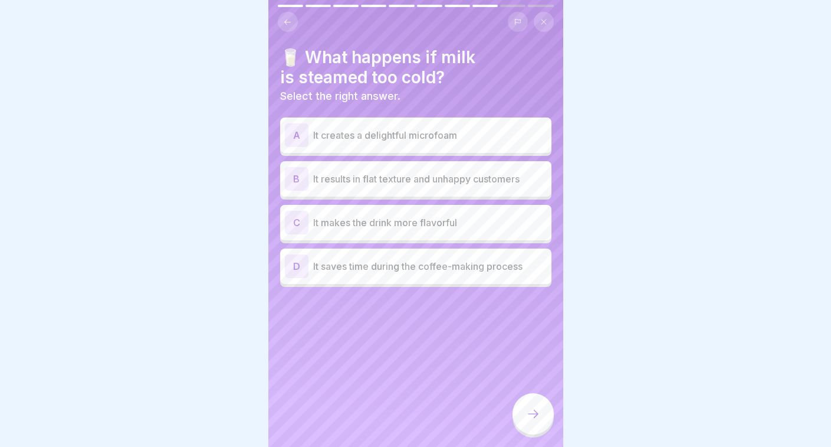
click at [395, 163] on div "B It results in flat texture and unhappy customers" at bounding box center [415, 178] width 271 height 35
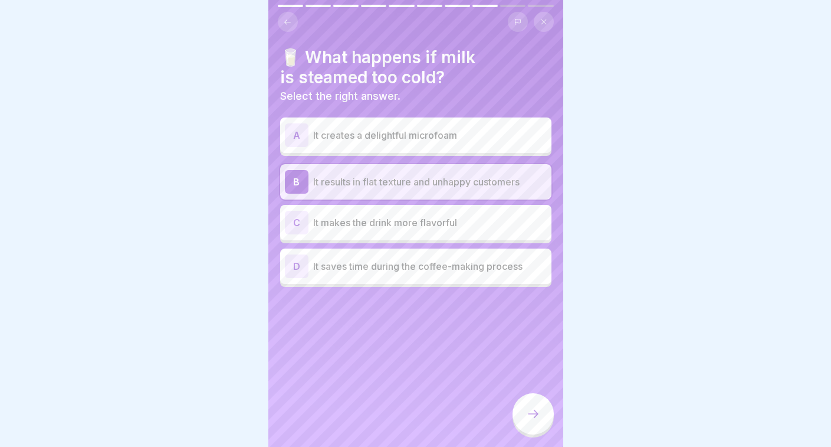
click at [533, 404] on div at bounding box center [533, 413] width 41 height 41
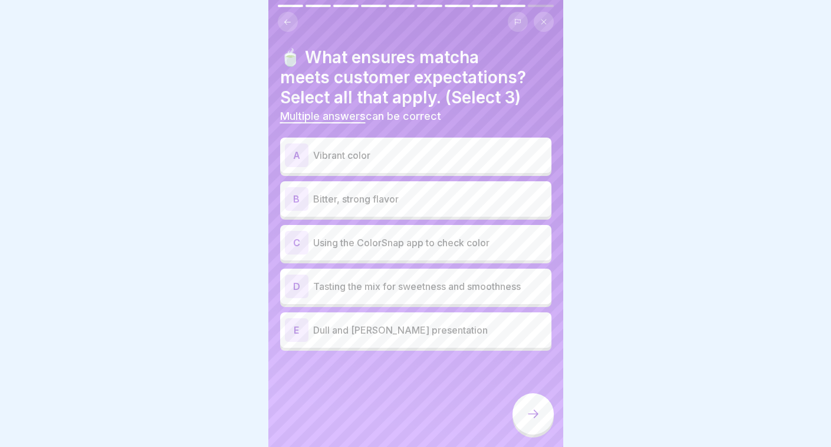
click at [388, 153] on p "Vibrant color" at bounding box center [430, 155] width 234 height 14
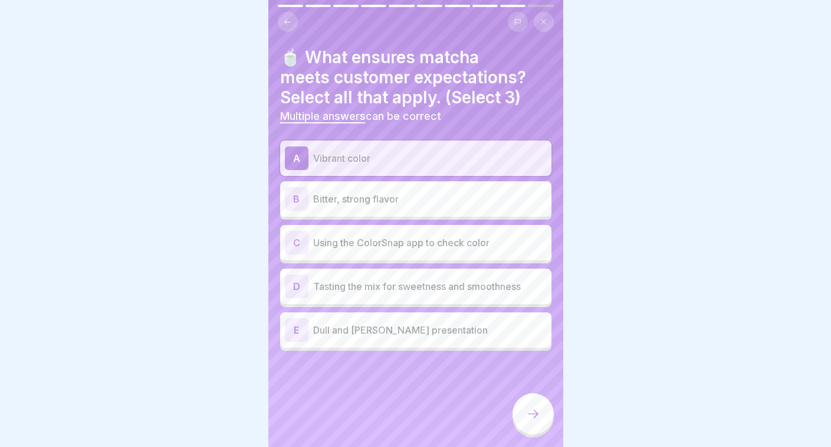
click at [402, 234] on div "C Using the ColorSnap app to check color" at bounding box center [416, 243] width 262 height 24
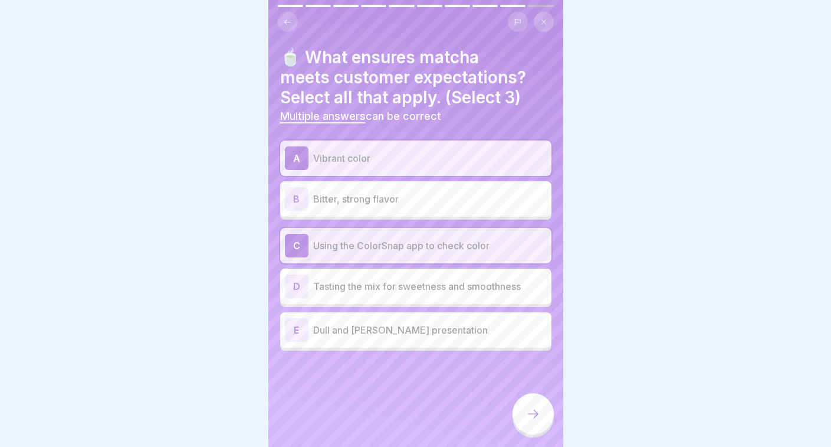
click at [407, 276] on div "D Tasting the mix for sweetness and smoothness" at bounding box center [416, 286] width 262 height 24
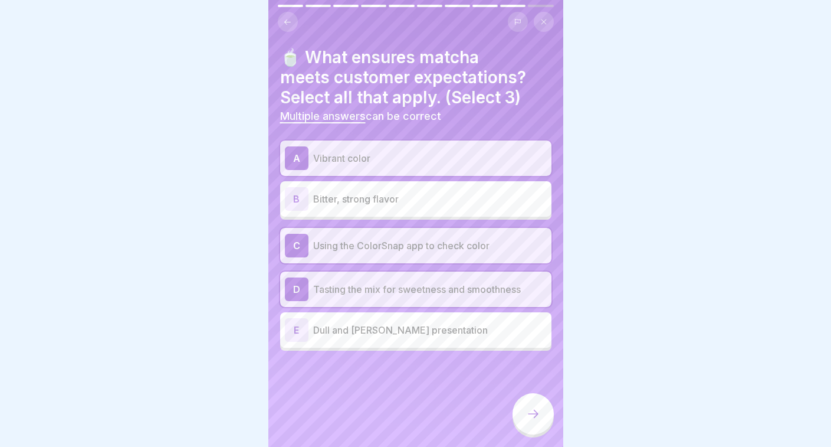
click at [536, 408] on div at bounding box center [533, 413] width 41 height 41
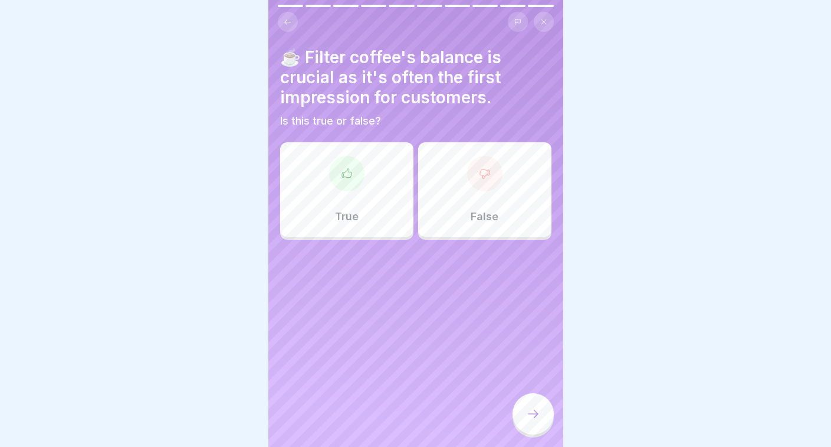
click at [358, 197] on div "True" at bounding box center [346, 189] width 133 height 94
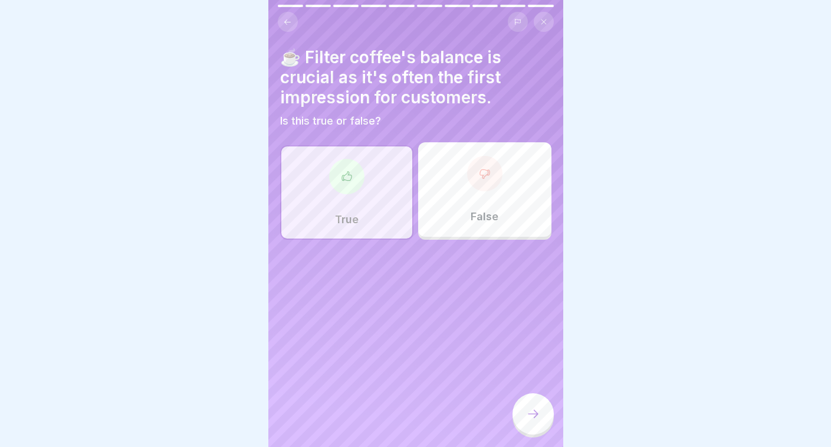
click at [531, 409] on icon at bounding box center [533, 414] width 14 height 14
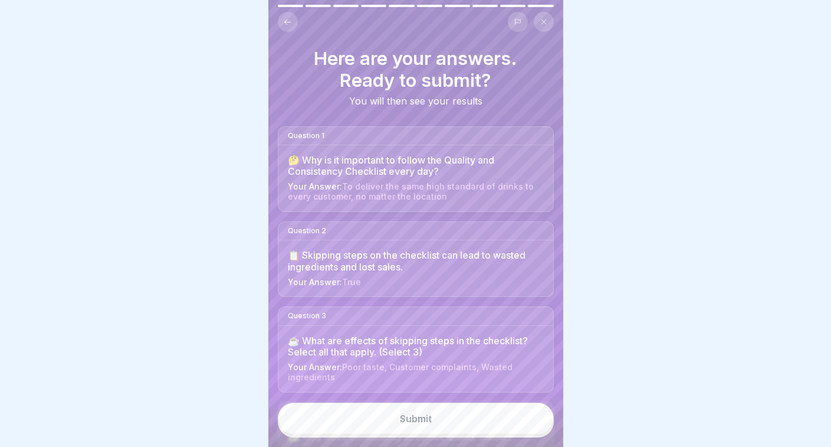
click at [437, 411] on button "Submit" at bounding box center [416, 418] width 276 height 32
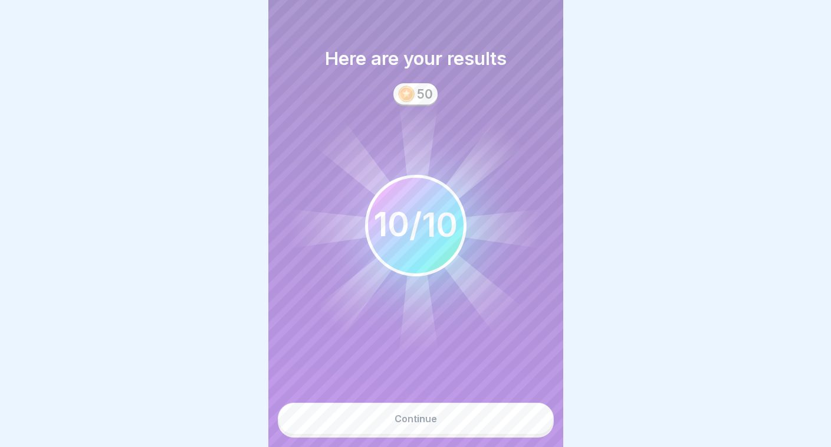
click at [456, 407] on button "Continue" at bounding box center [416, 418] width 276 height 32
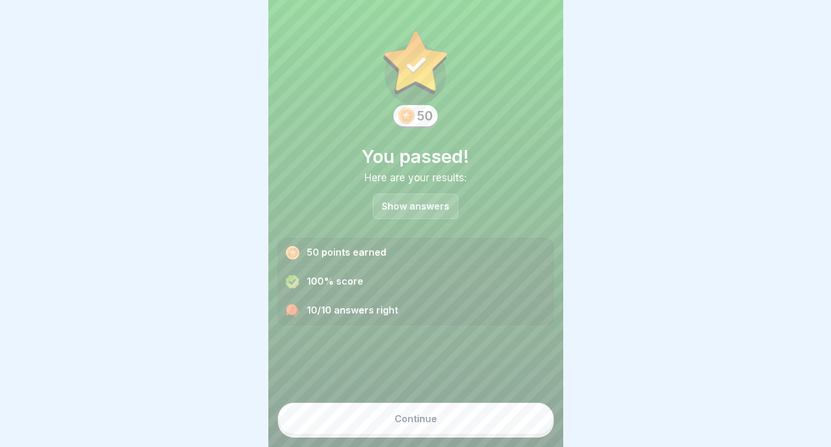
click at [430, 409] on button "Continue" at bounding box center [416, 418] width 276 height 32
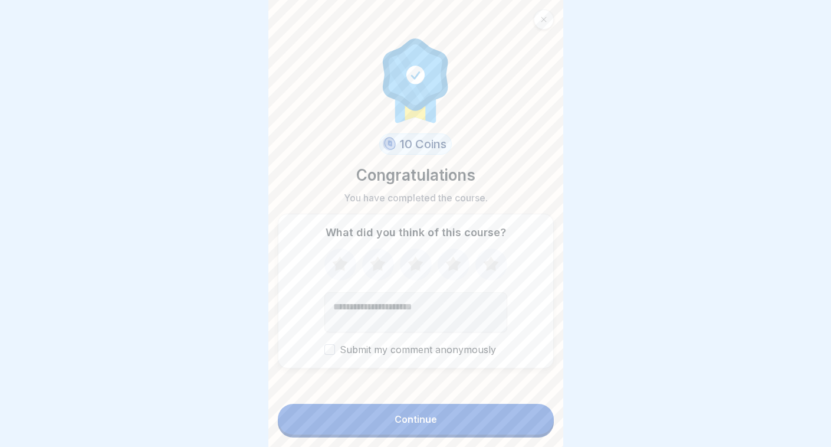
click at [432, 417] on div "Continue" at bounding box center [416, 419] width 42 height 11
